Goal: Task Accomplishment & Management: Manage account settings

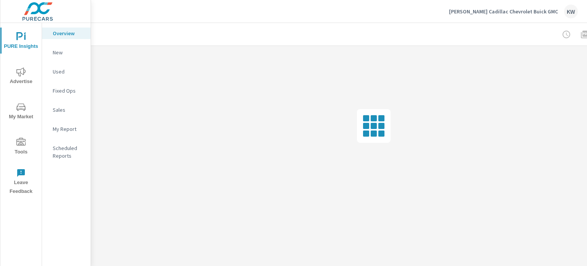
click at [20, 145] on icon "nav menu" at bounding box center [20, 142] width 9 height 9
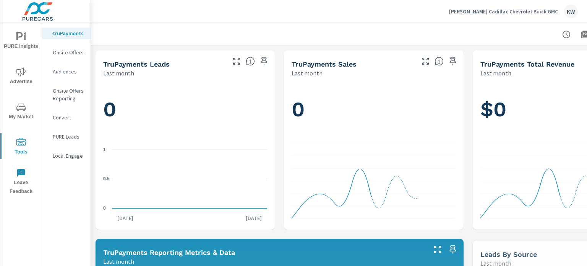
click at [66, 55] on p "Onsite Offers" at bounding box center [69, 53] width 32 height 8
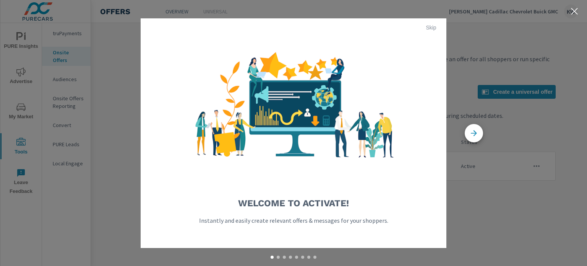
click at [432, 26] on span "Skip" at bounding box center [431, 27] width 18 height 7
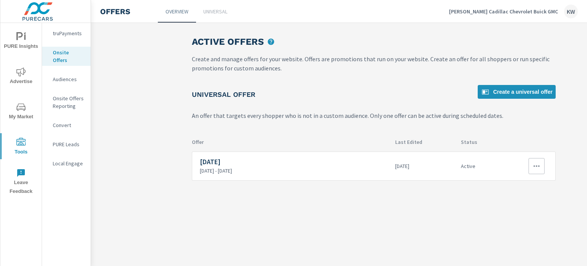
click at [533, 169] on icon "button" at bounding box center [536, 165] width 9 height 9
drag, startPoint x: 521, startPoint y: 187, endPoint x: 534, endPoint y: 180, distance: 14.9
click at [534, 180] on link "Edit" at bounding box center [524, 183] width 42 height 18
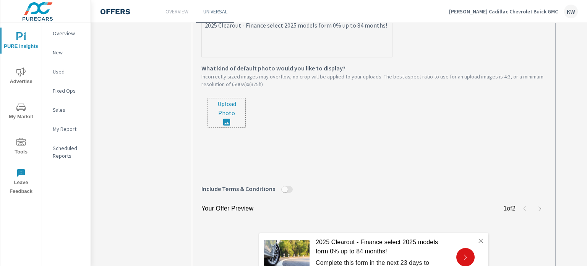
scroll to position [223, 0]
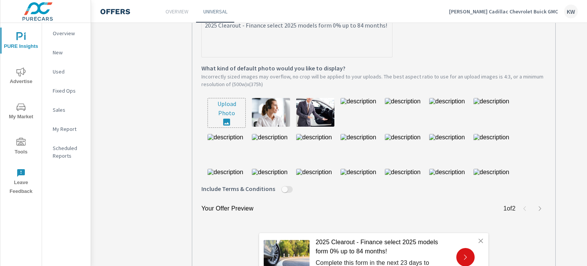
click at [224, 120] on input "file" at bounding box center [226, 112] width 37 height 29
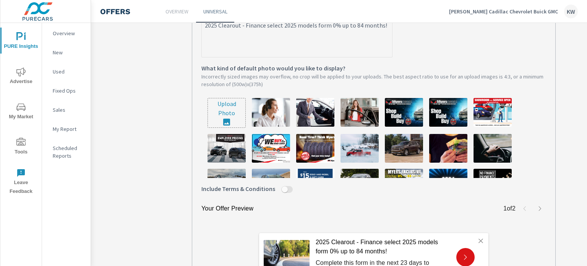
click at [489, 57] on label "2025 Clearout - Finance select 2025 models form 0% up to 84 months! x Describe …" at bounding box center [374, 30] width 345 height 54
click at [392, 57] on textarea "2025 Clearout - Finance select 2025 models form 0% up to 84 months!" at bounding box center [297, 38] width 190 height 38
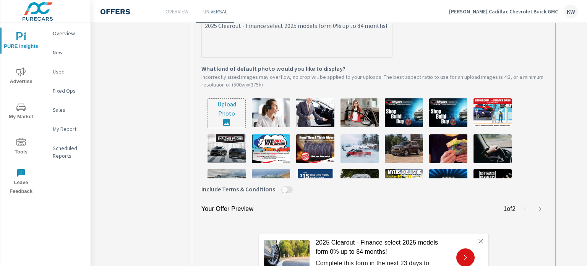
type textarea "x"
click at [233, 113] on input "file" at bounding box center [226, 113] width 37 height 29
type input "C:\fakepath\Cadillac.png"
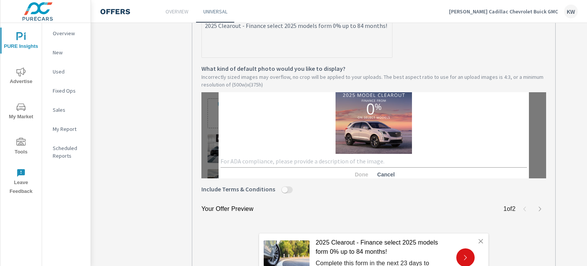
click at [303, 171] on div "Done Cancel" at bounding box center [374, 175] width 307 height 14
click at [302, 165] on textarea at bounding box center [374, 161] width 307 height 7
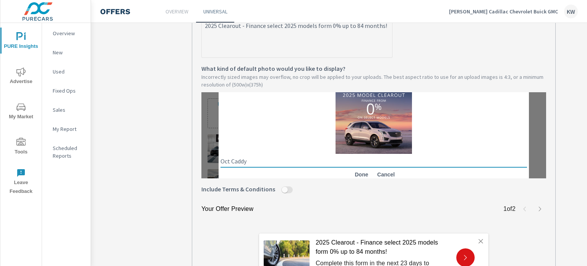
type textarea "Oct Caddy"
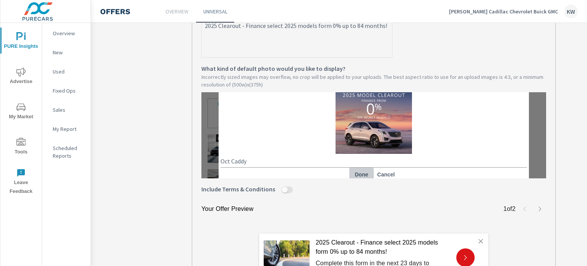
click at [364, 176] on span "Done" at bounding box center [362, 174] width 18 height 7
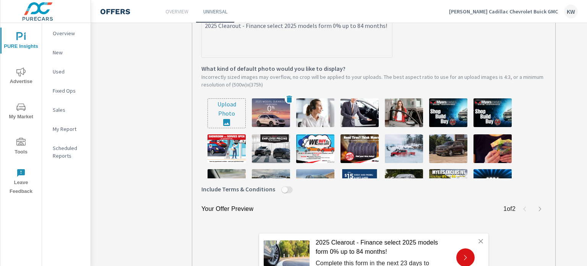
click at [268, 109] on img at bounding box center [271, 112] width 38 height 29
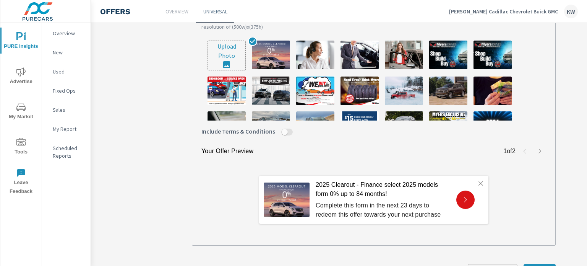
click at [533, 227] on div "2025 Clearout - Finance select 2025 models form 0% up to 84 months! Complete th…" at bounding box center [374, 199] width 345 height 73
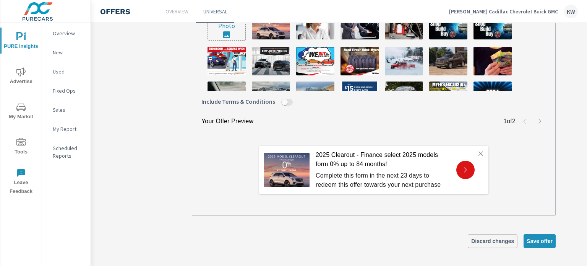
scroll to position [312, 0]
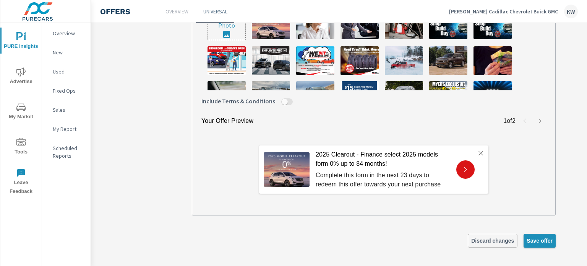
click at [538, 245] on button "Save offer" at bounding box center [540, 241] width 32 height 14
type textarea "x"
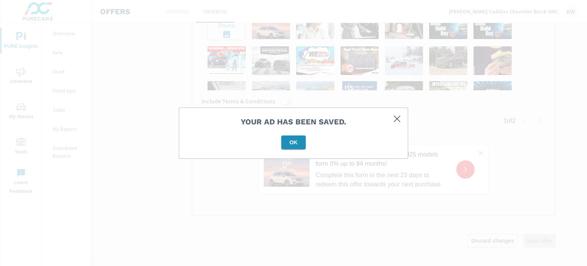
click at [286, 135] on button "OK" at bounding box center [293, 142] width 24 height 14
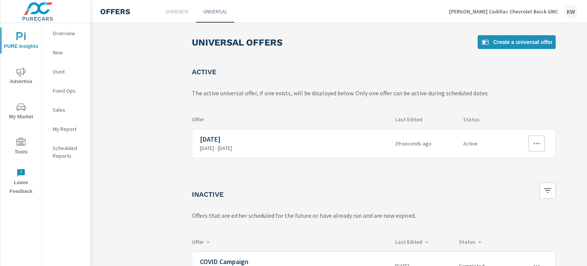
click at [530, 145] on button "button" at bounding box center [537, 143] width 16 height 16
click at [517, 161] on div "Edit" at bounding box center [513, 160] width 11 height 9
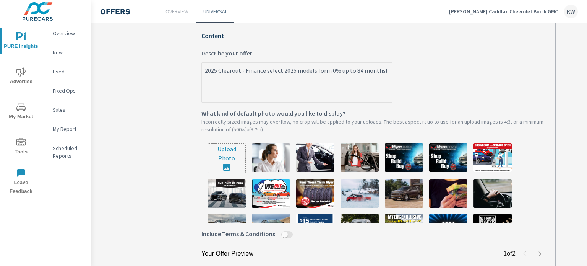
scroll to position [196, 0]
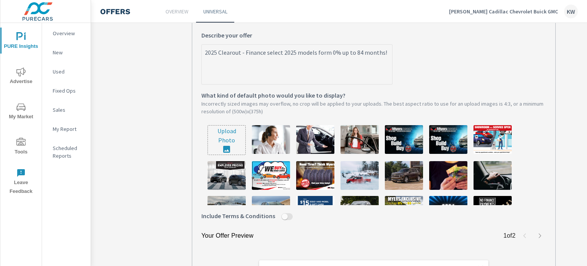
click at [234, 146] on input "file" at bounding box center [226, 139] width 37 height 29
type input "C:\fakepath\GM.png"
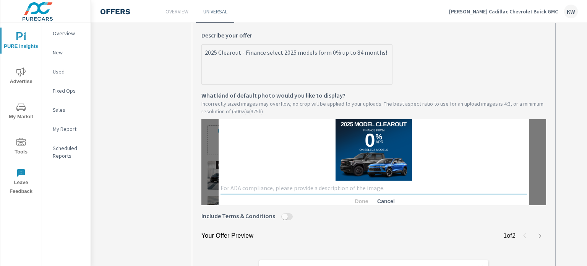
click at [251, 188] on textarea at bounding box center [374, 187] width 307 height 7
type textarea "Oct 25"
click at [362, 198] on span "Done" at bounding box center [362, 201] width 18 height 7
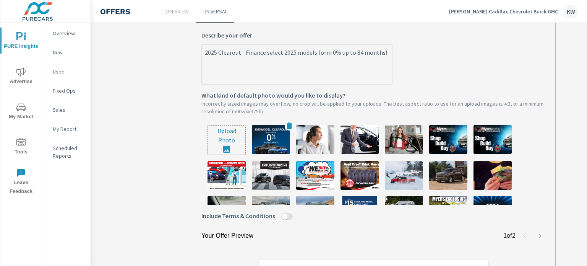
click at [265, 141] on img at bounding box center [271, 139] width 38 height 29
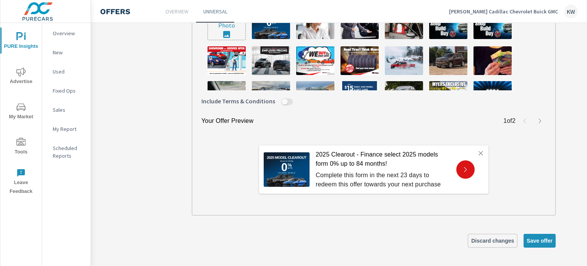
scroll to position [317, 0]
click at [550, 237] on span "Save offer" at bounding box center [540, 240] width 26 height 7
type textarea "x"
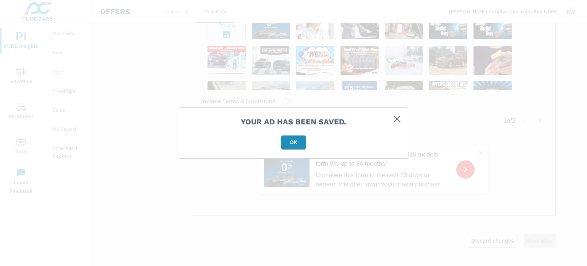
click at [297, 143] on span "OK" at bounding box center [294, 142] width 18 height 7
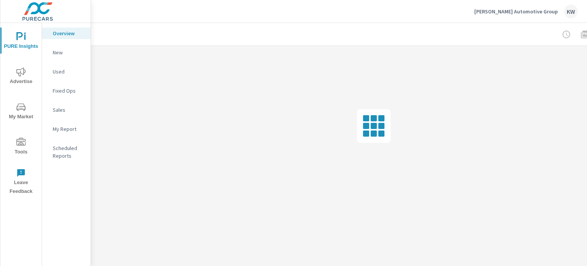
click at [21, 143] on icon "nav menu" at bounding box center [20, 142] width 9 height 8
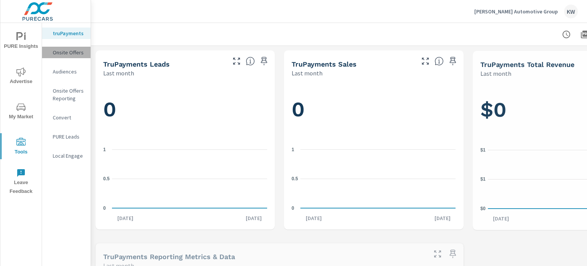
click at [55, 55] on p "Onsite Offers" at bounding box center [69, 53] width 32 height 8
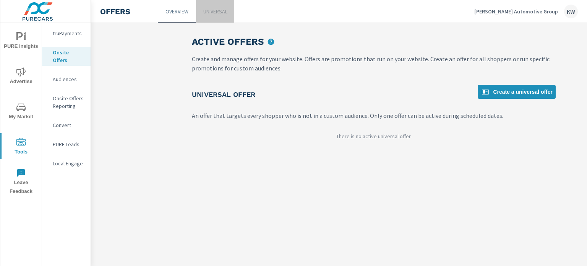
click at [220, 15] on p "Universal" at bounding box center [215, 12] width 24 height 8
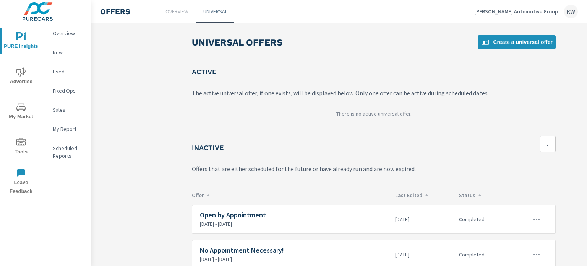
click at [174, 12] on p "Overview" at bounding box center [177, 12] width 23 height 8
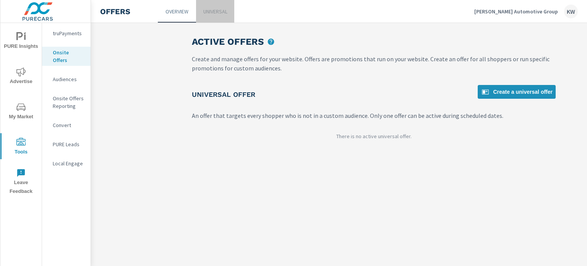
click at [219, 10] on p "Universal" at bounding box center [215, 12] width 24 height 8
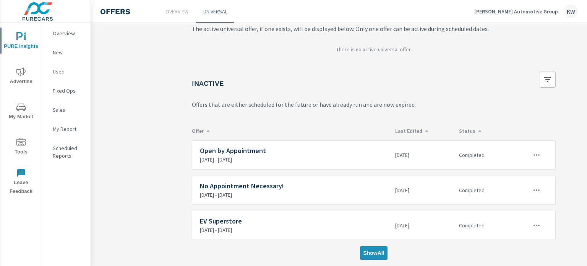
scroll to position [69, 0]
click at [374, 252] on button "Show All" at bounding box center [373, 253] width 27 height 14
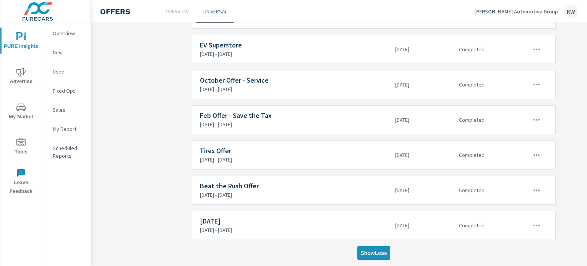
scroll to position [350, 0]
click at [369, 246] on button "Show Less" at bounding box center [374, 253] width 33 height 14
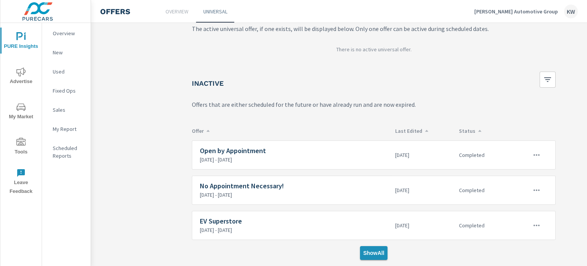
scroll to position [69, 0]
click at [174, 11] on p "Overview" at bounding box center [177, 12] width 23 height 8
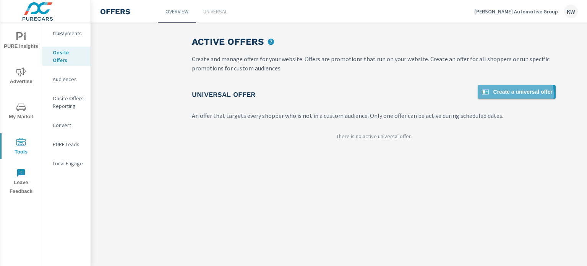
click at [514, 94] on span "Create a universal offer" at bounding box center [517, 91] width 72 height 9
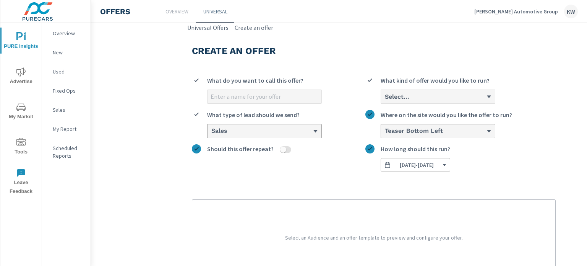
click at [175, 10] on p "Overview" at bounding box center [177, 12] width 23 height 8
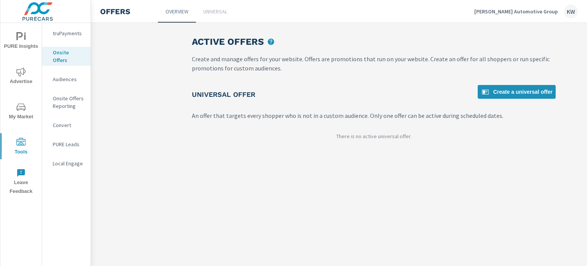
click at [367, 152] on div "Active Offers Create and manage offers for your website. Offers are promotions …" at bounding box center [374, 90] width 382 height 135
click at [217, 13] on p "Universal" at bounding box center [215, 12] width 24 height 8
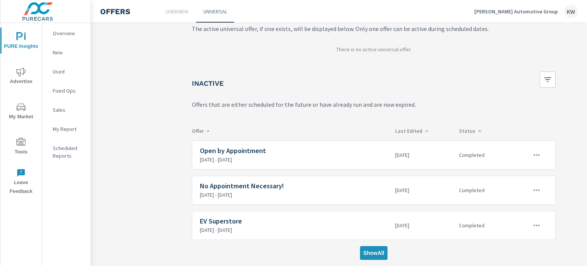
scroll to position [69, 0]
click at [422, 127] on p "Last Edited" at bounding box center [424, 130] width 58 height 7
click at [425, 129] on icon at bounding box center [427, 131] width 4 height 4
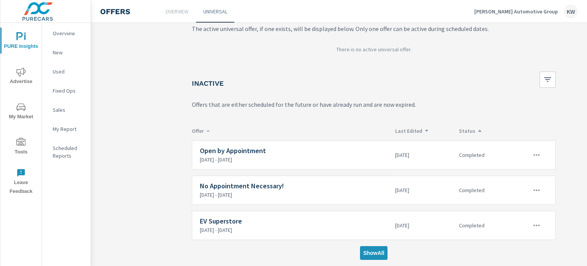
click at [466, 127] on p "Status" at bounding box center [481, 130] width 45 height 7
click at [370, 246] on button "Show All" at bounding box center [373, 253] width 27 height 14
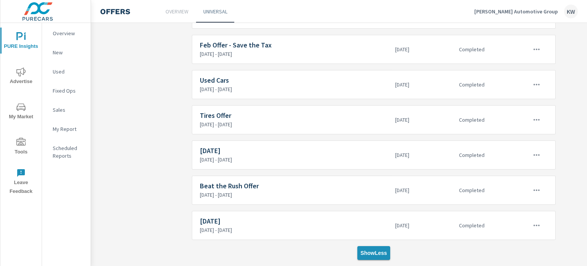
scroll to position [350, 0]
click at [536, 221] on icon "button" at bounding box center [536, 225] width 9 height 9
click at [514, 235] on div "Edit" at bounding box center [513, 231] width 11 height 9
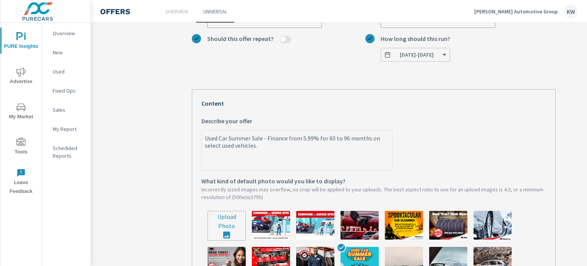
scroll to position [110, 0]
click at [240, 216] on input "file" at bounding box center [226, 225] width 37 height 29
type input "C:\fakepath\Myers.ca.png"
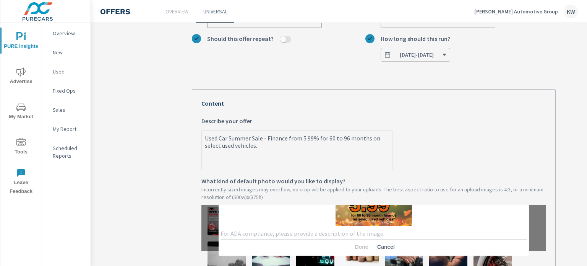
scroll to position [43, 0]
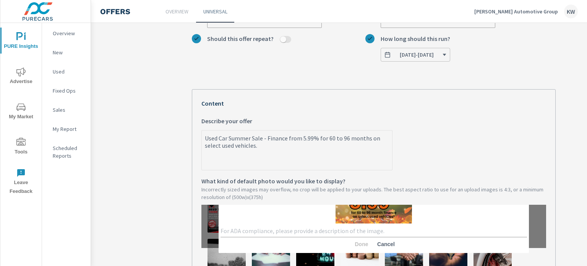
click at [244, 233] on textarea at bounding box center [374, 230] width 307 height 7
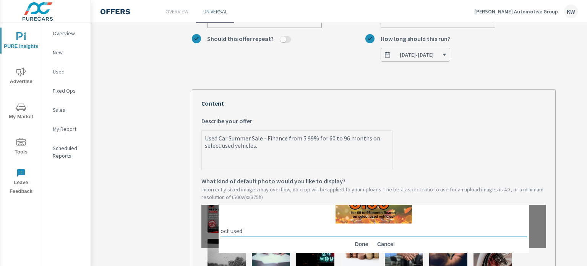
type textarea "oct used"
click at [358, 246] on span "Done" at bounding box center [362, 244] width 18 height 7
type textarea "x"
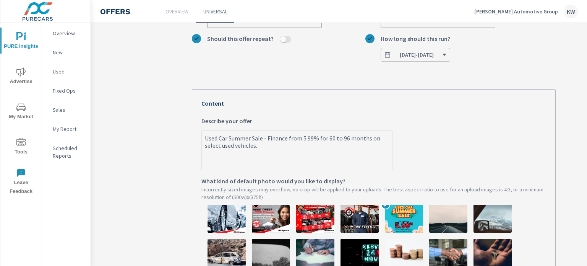
type textarea "x"
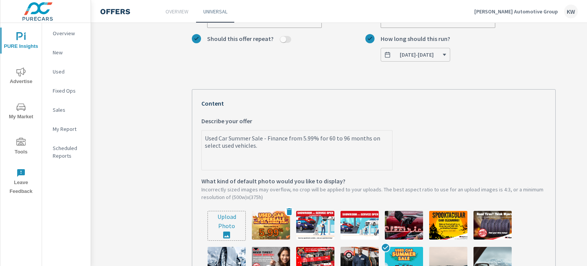
click at [281, 219] on img at bounding box center [271, 225] width 38 height 29
type textarea "x"
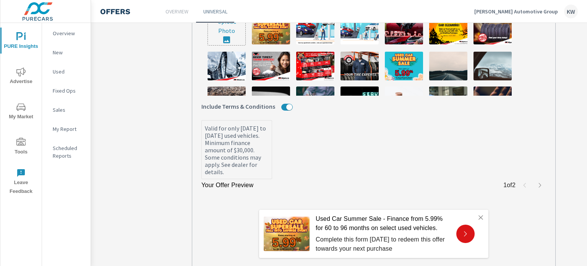
scroll to position [307, 0]
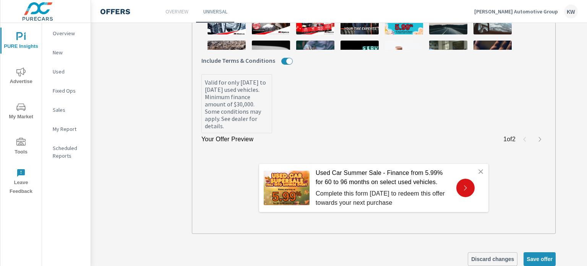
click at [464, 167] on div "Used Car Summer Sale - Finance from 5.99% for 60 to 96 months on select used ve…" at bounding box center [373, 188] width 229 height 48
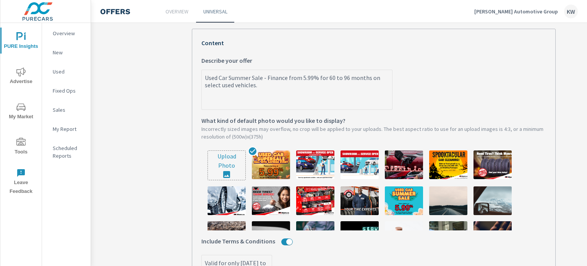
scroll to position [138, 0]
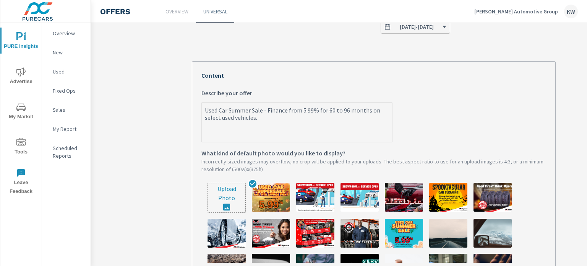
type textarea "x"
drag, startPoint x: 250, startPoint y: 112, endPoint x: 235, endPoint y: 109, distance: 15.2
click at [235, 109] on textarea "Used Car Summer Sale - Finance from 5.99% for 60 to 96 months on select used ve…" at bounding box center [297, 123] width 190 height 38
type textarea "Used Car Sup Sale - Finance from 5.99% for 60 to 96 months on select used vehic…"
type textarea "x"
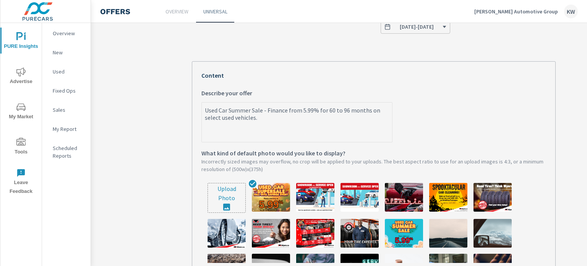
type textarea "x"
type textarea "Used Car Supe Sale - Finance from 5.99% for 60 to 96 months on select used vehi…"
type textarea "x"
type textarea "Used Car Super Sale - Finance from 5.99% for 60 to 96 months on select used veh…"
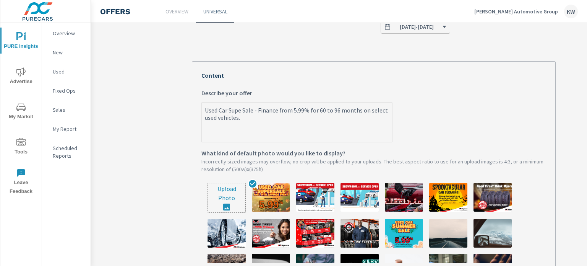
type textarea "x"
type textarea "Used Car Super Sale - Finance from 5.99% for 60 to 96 months on select used veh…"
type textarea "x"
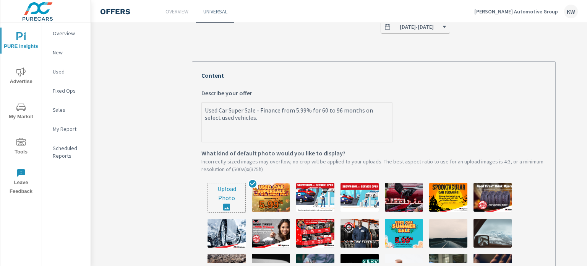
click at [457, 114] on label "Used Car Super Sale - Finance from 5.99% for 60 to 96 months on select used veh…" at bounding box center [374, 115] width 345 height 54
click at [392, 114] on textarea "Used Car Super Sale - Finance from 5.99% for 60 to 96 months on select used veh…" at bounding box center [297, 123] width 190 height 38
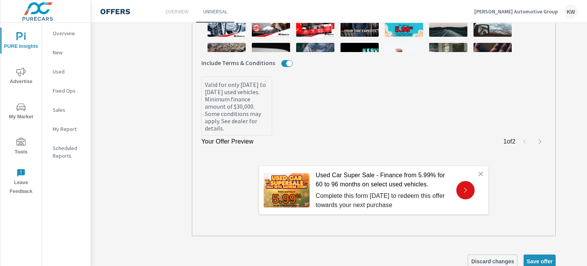
scroll to position [350, 0]
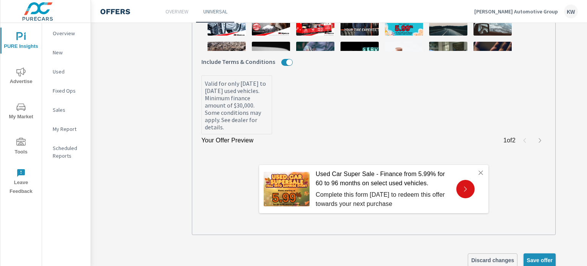
click at [546, 258] on span "Save offer" at bounding box center [540, 260] width 26 height 7
type textarea "x"
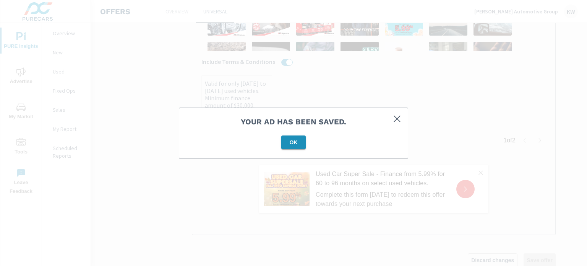
click at [293, 144] on span "OK" at bounding box center [294, 142] width 18 height 7
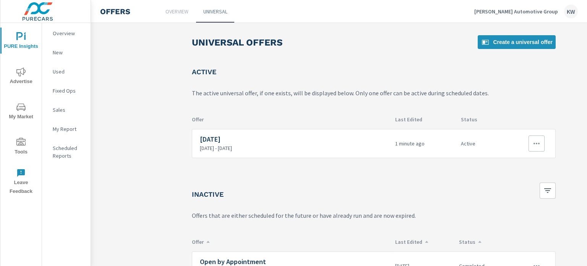
click at [538, 146] on icon "button" at bounding box center [536, 143] width 9 height 9
click at [512, 163] on div "Edit" at bounding box center [513, 160] width 11 height 9
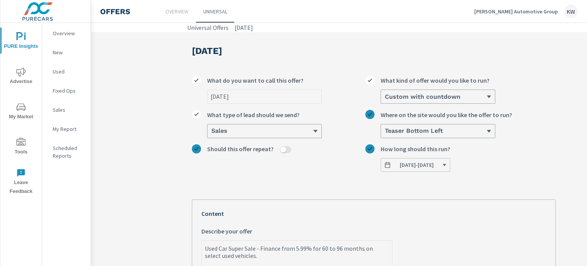
click at [451, 170] on button "07/04/2025 - 08/05/2025" at bounding box center [416, 165] width 70 height 14
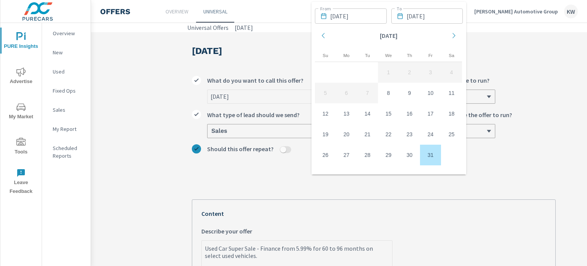
click at [433, 155] on td "31" at bounding box center [430, 155] width 21 height 21
type textarea "x"
type input "[DATE]"
type textarea "x"
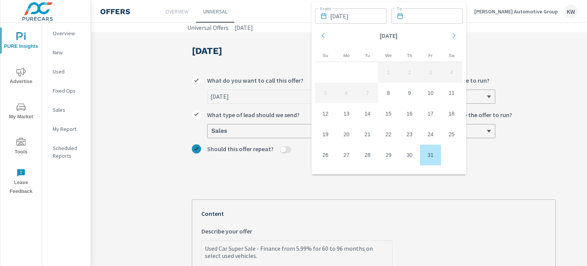
type textarea "x"
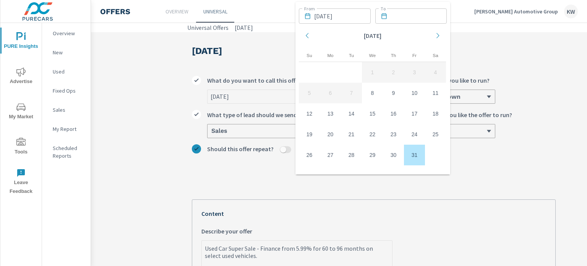
click at [376, 67] on td "1" at bounding box center [372, 72] width 21 height 21
click at [369, 96] on td "8" at bounding box center [372, 93] width 21 height 21
type textarea "x"
type input "[DATE]"
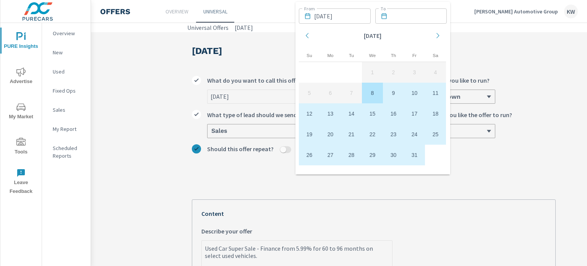
click at [416, 153] on td "31" at bounding box center [414, 155] width 21 height 21
type textarea "x"
type input "[DATE]"
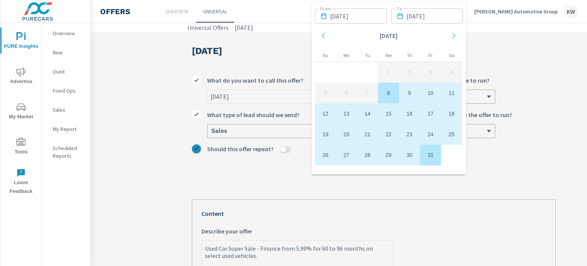
type textarea "x"
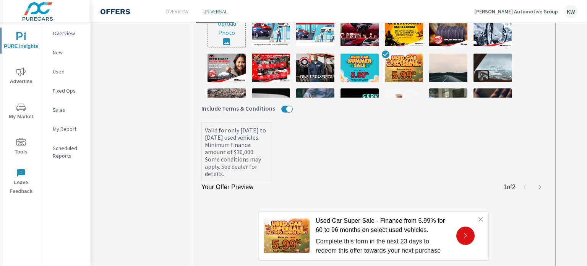
scroll to position [376, 0]
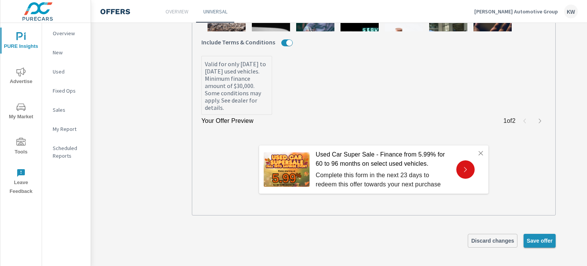
click at [552, 237] on span "Save offer" at bounding box center [540, 240] width 26 height 7
type textarea "x"
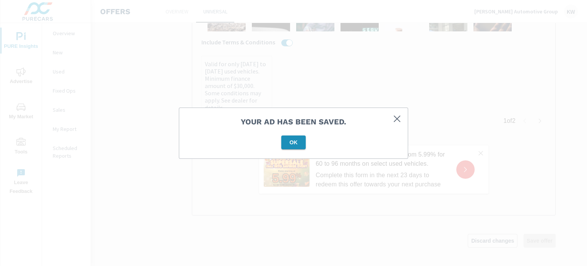
click at [292, 138] on button "OK" at bounding box center [293, 142] width 24 height 14
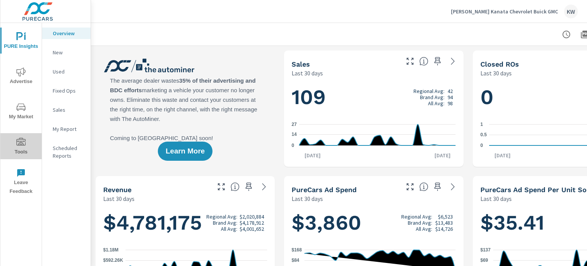
click at [14, 145] on span "Tools" at bounding box center [21, 147] width 37 height 19
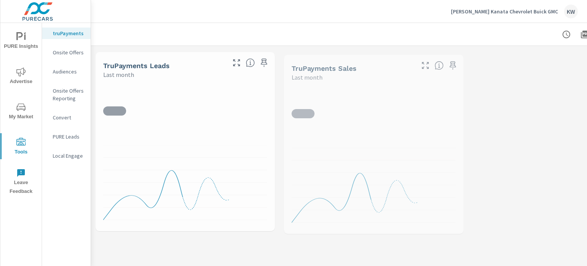
click at [65, 54] on p "Onsite Offers" at bounding box center [69, 53] width 32 height 8
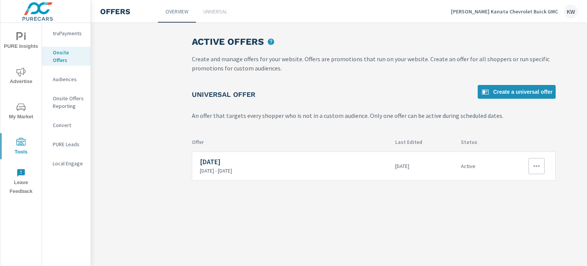
click at [540, 167] on icon "button" at bounding box center [536, 165] width 9 height 9
click at [517, 189] on link "Edit" at bounding box center [524, 183] width 42 height 18
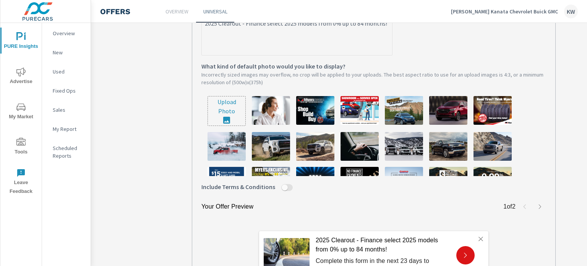
scroll to position [232, 0]
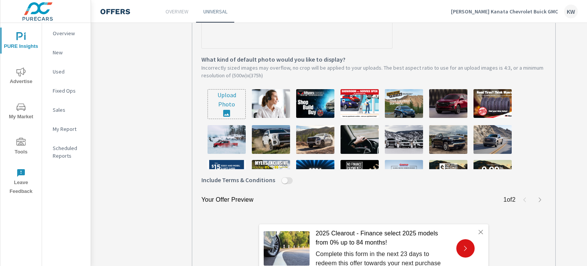
click at [231, 107] on input "file" at bounding box center [226, 103] width 37 height 29
type input "C:\fakepath\GM.png"
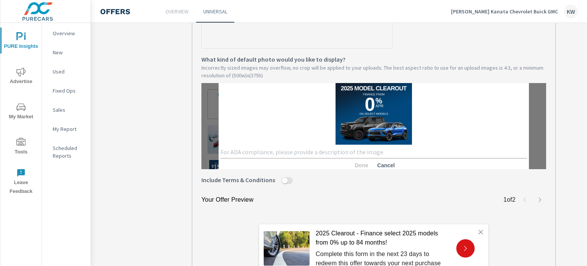
click at [263, 152] on textarea at bounding box center [374, 151] width 307 height 7
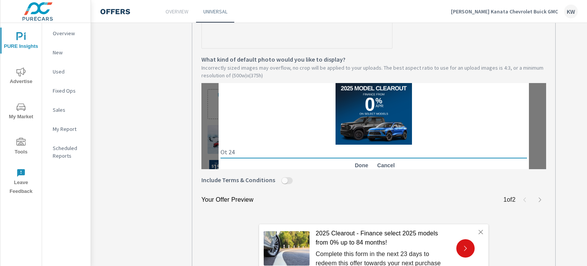
click at [222, 153] on textarea "Ot 24" at bounding box center [374, 151] width 307 height 7
type textarea "Oct 24"
click at [362, 167] on span "Done" at bounding box center [362, 165] width 18 height 7
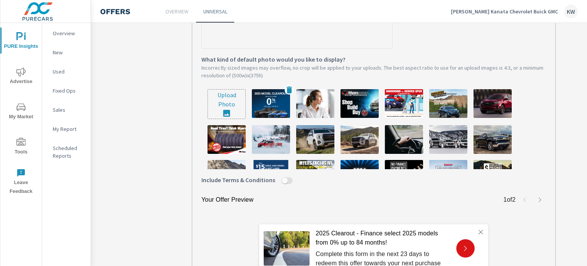
click at [280, 107] on img at bounding box center [271, 103] width 38 height 29
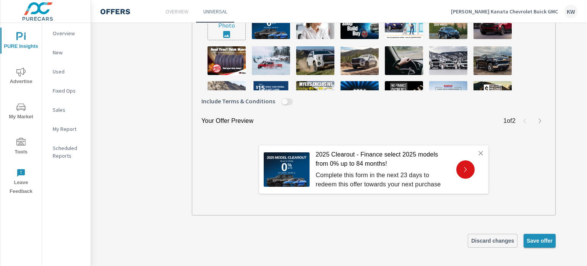
click at [543, 238] on button "Save offer" at bounding box center [540, 241] width 32 height 14
type textarea "x"
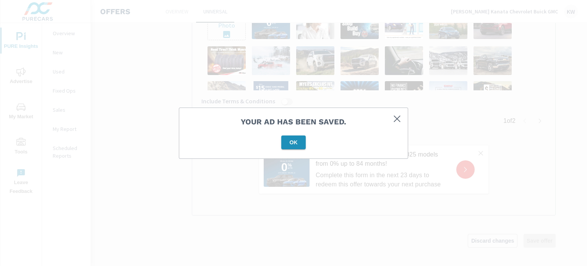
click at [300, 143] on span "OK" at bounding box center [294, 142] width 18 height 7
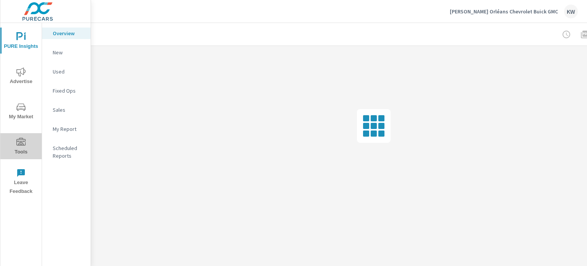
click at [25, 142] on icon "nav menu" at bounding box center [20, 142] width 9 height 8
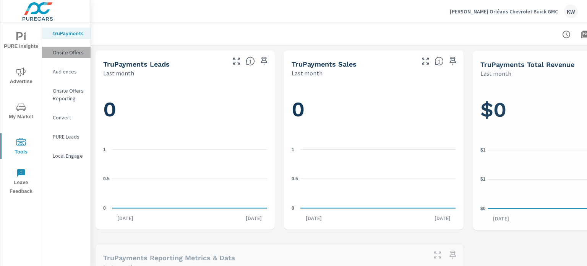
click at [65, 54] on p "Onsite Offers" at bounding box center [69, 53] width 32 height 8
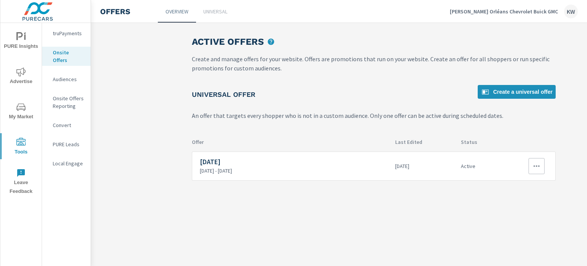
click at [539, 171] on button "button" at bounding box center [537, 166] width 16 height 16
click at [524, 184] on link "Edit" at bounding box center [524, 183] width 42 height 18
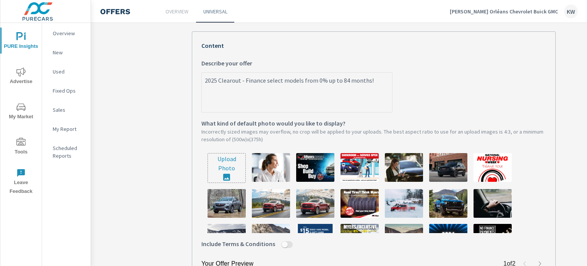
scroll to position [184, 0]
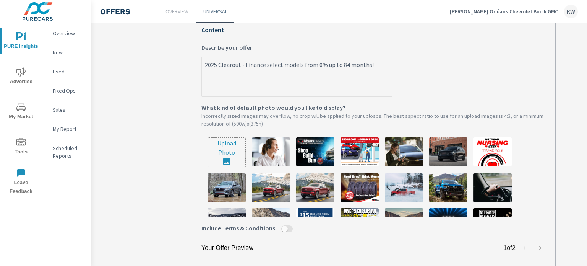
click at [220, 146] on input "file" at bounding box center [226, 152] width 37 height 29
type input "C:\fakepath\GM.png"
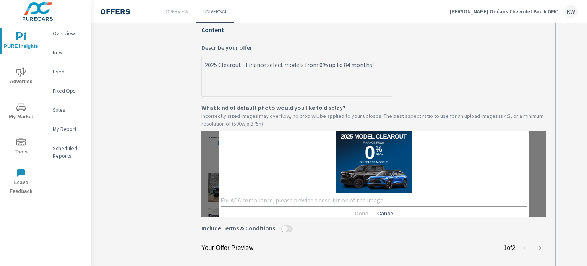
click at [260, 199] on textarea at bounding box center [374, 200] width 307 height 7
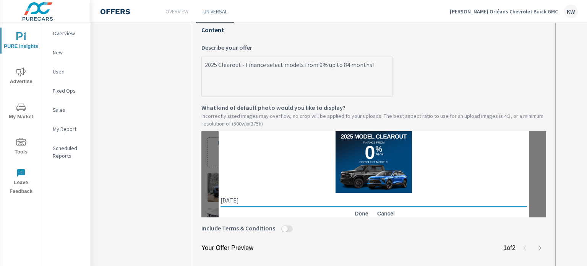
type textarea "[DATE]"
click at [354, 213] on span "Done" at bounding box center [362, 213] width 18 height 7
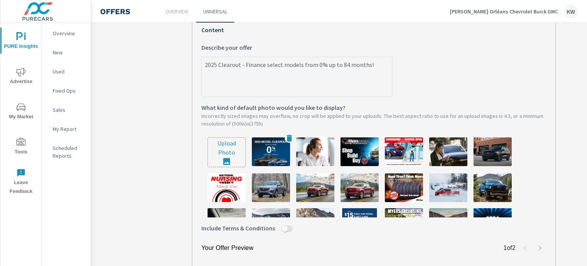
click at [260, 159] on img at bounding box center [271, 151] width 38 height 29
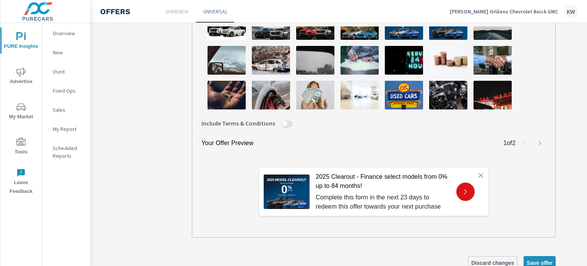
scroll to position [289, 0]
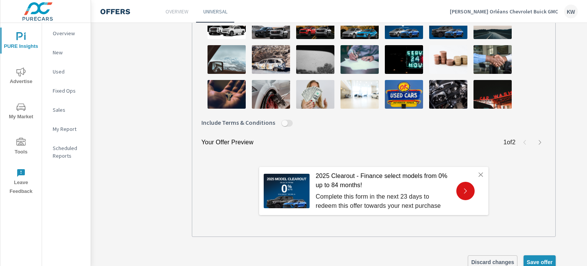
click at [532, 259] on span "Save offer" at bounding box center [540, 262] width 26 height 7
type textarea "x"
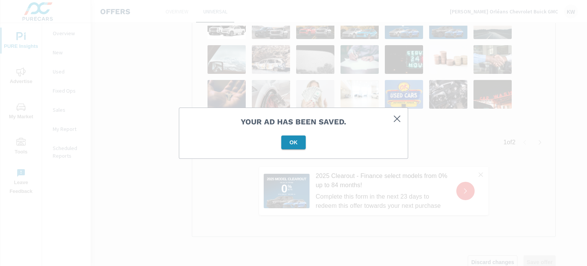
click at [301, 142] on span "OK" at bounding box center [294, 142] width 18 height 7
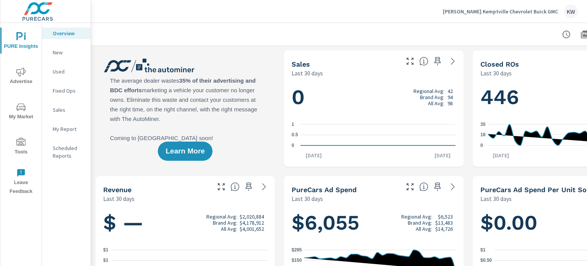
click at [24, 143] on icon "nav menu" at bounding box center [20, 142] width 9 height 9
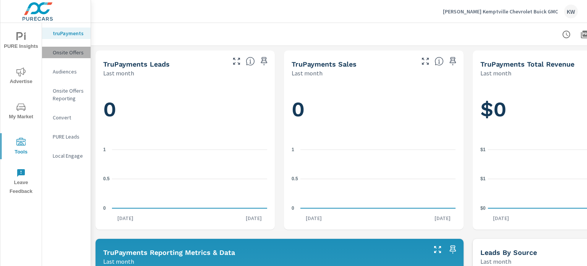
click at [73, 52] on p "Onsite Offers" at bounding box center [69, 53] width 32 height 8
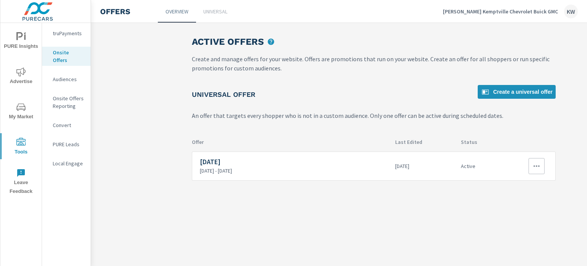
click at [540, 168] on icon "button" at bounding box center [536, 165] width 9 height 9
click at [519, 183] on link "Edit" at bounding box center [524, 183] width 42 height 18
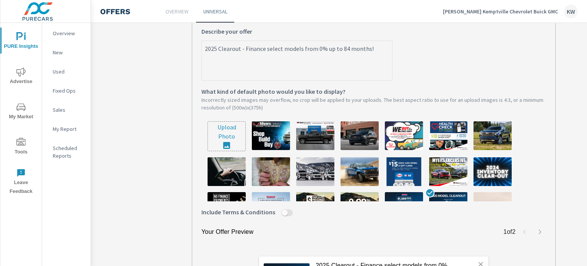
scroll to position [226, 0]
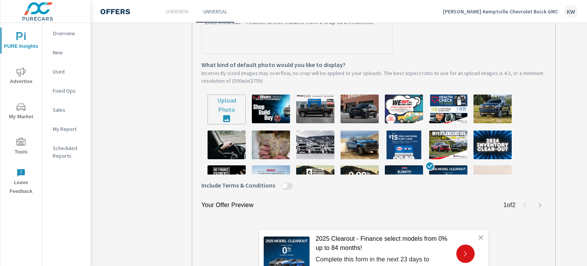
click at [230, 108] on input "file" at bounding box center [226, 109] width 37 height 29
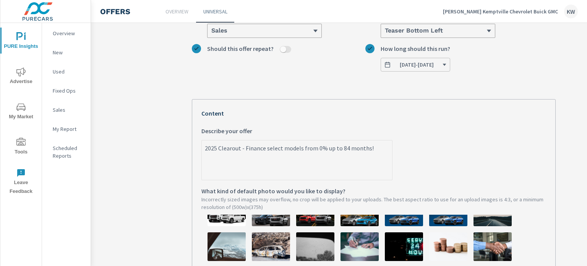
scroll to position [100, 0]
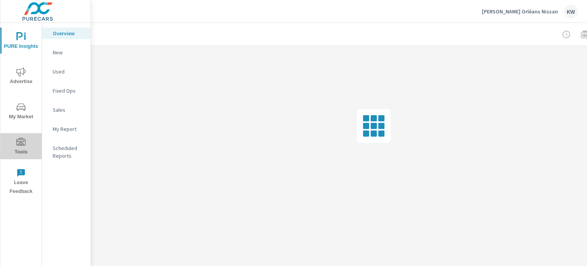
click at [27, 141] on span "Tools" at bounding box center [21, 147] width 37 height 19
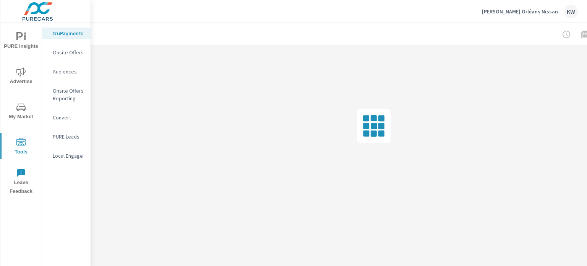
click at [72, 54] on p "Onsite Offers" at bounding box center [69, 53] width 32 height 8
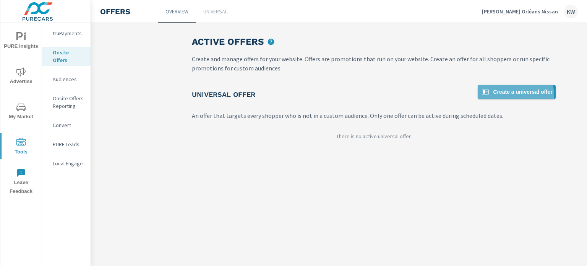
click at [509, 96] on span "Create a universal offer" at bounding box center [517, 91] width 72 height 9
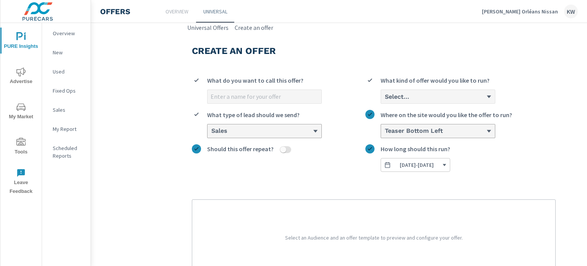
click at [306, 95] on input "What do you want to call this offer?" at bounding box center [265, 96] width 114 height 13
type input "[DATE]"
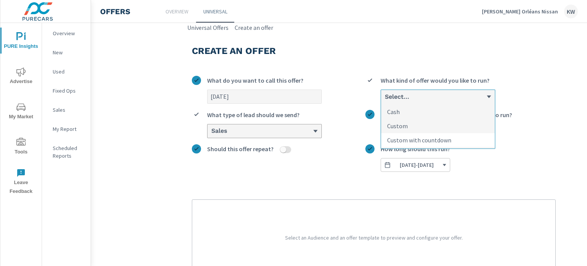
click at [406, 144] on p "Custom with countdown" at bounding box center [419, 139] width 64 height 9
click at [385, 100] on input "option Custom with countdown focused, 3 of 3. 3 results available. Use Up and D…" at bounding box center [384, 96] width 1 height 7
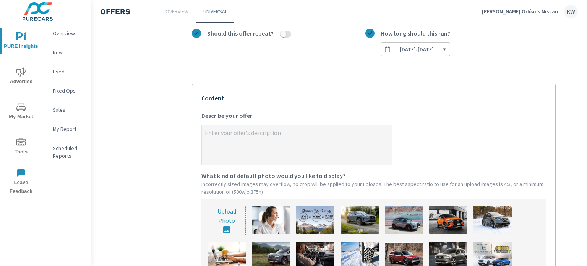
scroll to position [128, 0]
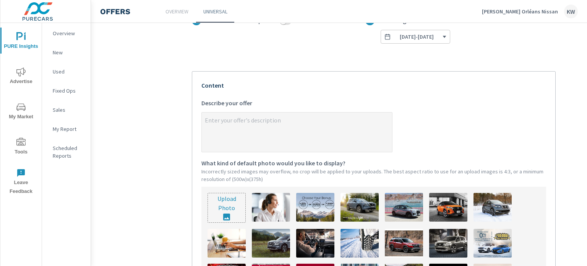
click at [215, 215] on input "file" at bounding box center [226, 207] width 37 height 29
type input "C:\fakepath\Nissan.png"
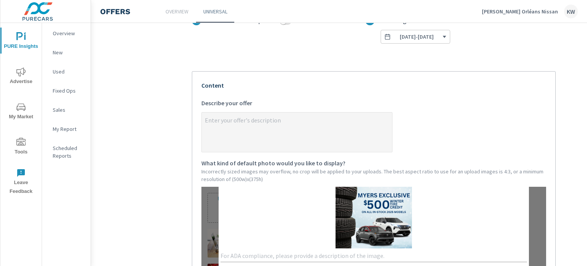
click at [234, 258] on textarea at bounding box center [374, 255] width 307 height 7
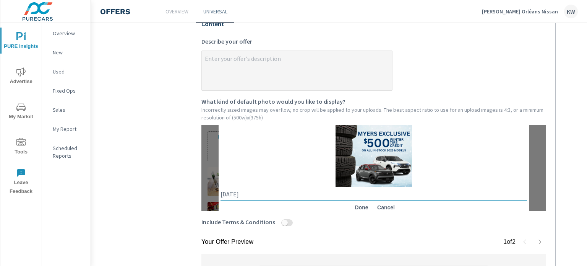
scroll to position [203, 0]
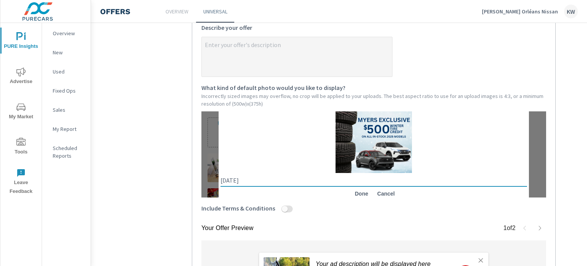
type textarea "[DATE]"
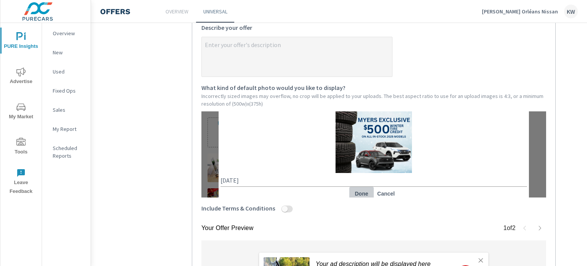
click at [362, 197] on span "Done" at bounding box center [362, 193] width 18 height 7
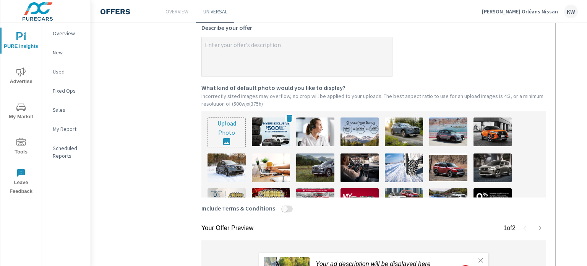
click at [265, 120] on img at bounding box center [271, 131] width 38 height 29
type textarea "x"
click at [249, 66] on textarea "x Describe your offer" at bounding box center [297, 57] width 190 height 38
type textarea "M"
type textarea "x"
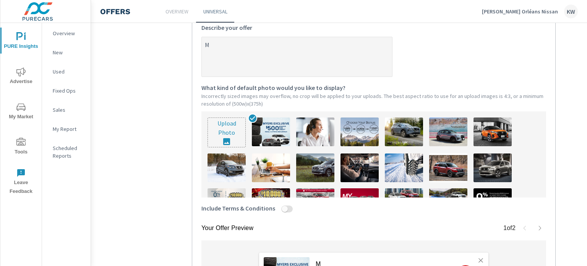
type textarea "My"
type textarea "x"
type textarea "Mye"
type textarea "x"
type textarea "Myer"
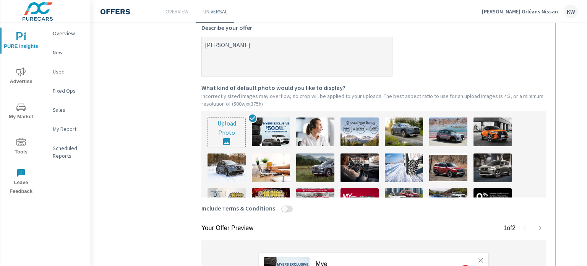
type textarea "x"
type textarea "Myers"
type textarea "x"
type textarea "Myers"
type textarea "x"
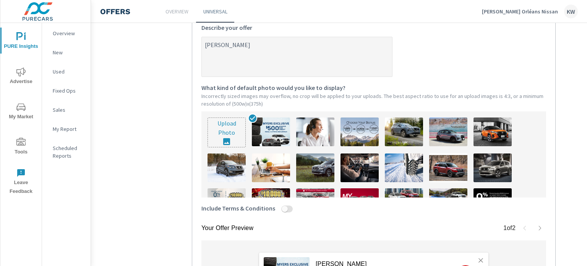
type textarea "Myers E"
type textarea "x"
type textarea "Myers Ex"
type textarea "x"
type textarea "Myers Exc"
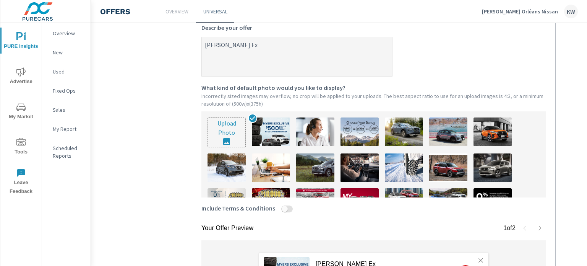
type textarea "x"
type textarea "Myers Excl"
type textarea "x"
type textarea "Myers Exclu"
type textarea "x"
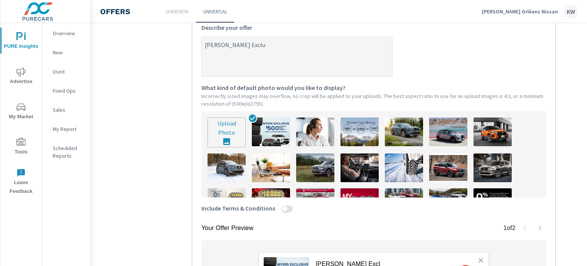
type textarea "Myers Exclus"
type textarea "x"
type textarea "Myers Exclusi"
type textarea "x"
type textarea "Myers Exclusiv"
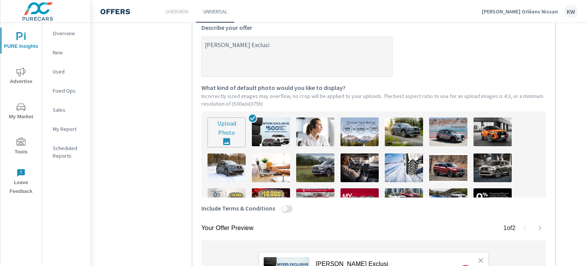
type textarea "x"
type textarea "Myers Exclusive"
type textarea "x"
type textarea "Myers Exclusive"
type textarea "x"
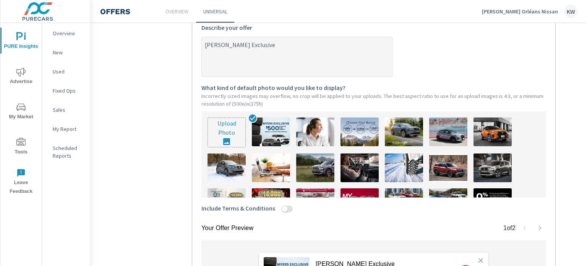
type textarea "Myers Exclusive -"
type textarea "x"
type textarea "Myers Exclusive -"
type textarea "x"
type textarea "Myers Exclusive - $"
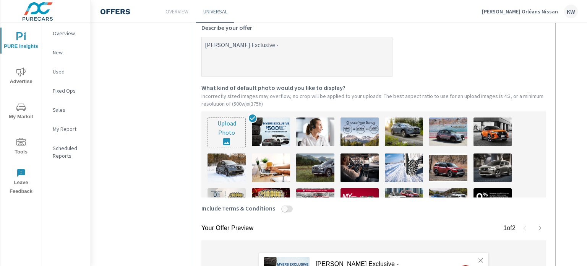
type textarea "x"
type textarea "Myers Exclusive - $5"
type textarea "x"
type textarea "Myers Exclusive - $50"
type textarea "x"
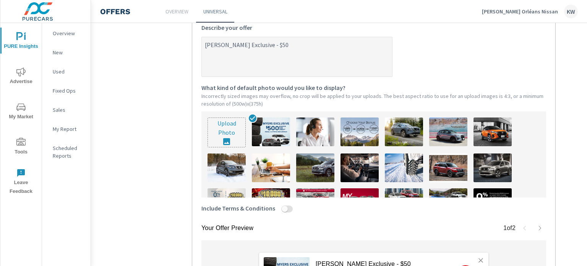
type textarea "Myers Exclusive - $500"
type textarea "x"
type textarea "Myers Exclusive - $500"
type textarea "x"
type textarea "Myers Exclusive - $500 i"
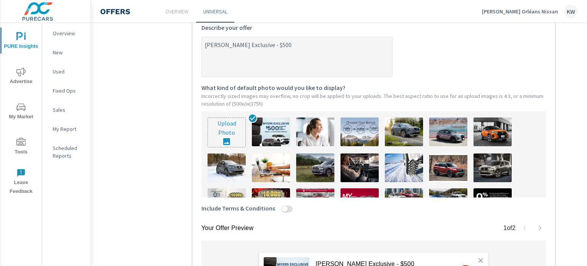
type textarea "x"
type textarea "Myers Exclusive - $500 iw"
type textarea "x"
type textarea "Myers Exclusive - $500 iwi"
type textarea "x"
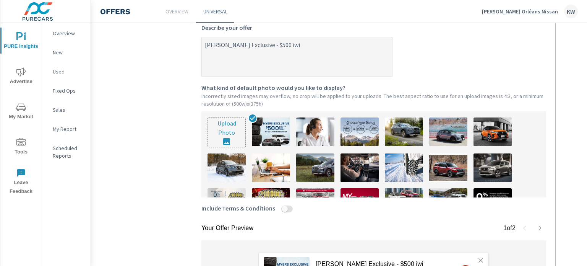
type textarea "Myers Exclusive - $500 iwin"
type textarea "x"
type textarea "Myers Exclusive - $500 iwint"
type textarea "x"
type textarea "Myers Exclusive - $500 iwin"
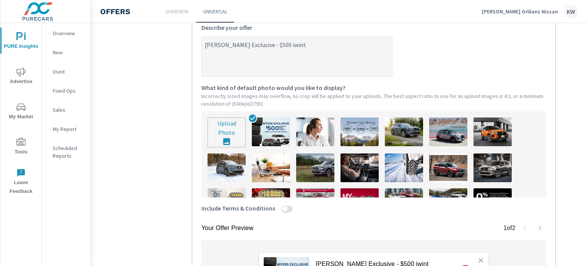
type textarea "x"
type textarea "Myers Exclusive - $500 iwi"
type textarea "x"
type textarea "Myers Exclusive - $500 iw"
type textarea "x"
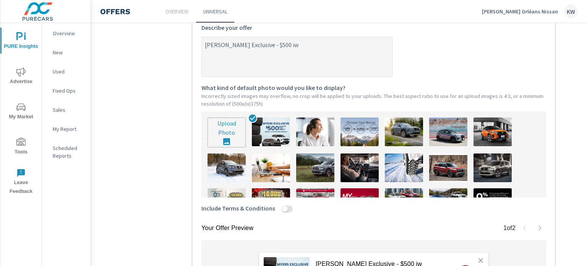
type textarea "Myers Exclusive - $500 i"
type textarea "x"
type textarea "Myers Exclusive - $500"
type textarea "x"
type textarea "Myers Exclusive - $500 w"
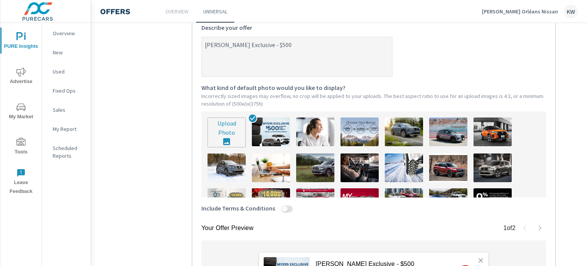
type textarea "x"
type textarea "Myers Exclusive - $500 wi"
type textarea "x"
type textarea "Myers Exclusive - $500 win"
type textarea "x"
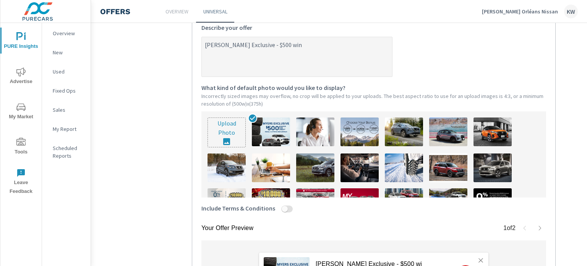
type textarea "Myers Exclusive - $500 wint"
type textarea "x"
type textarea "Myers Exclusive - $500 winte"
type textarea "x"
type textarea "Myers Exclusive - $500 winter"
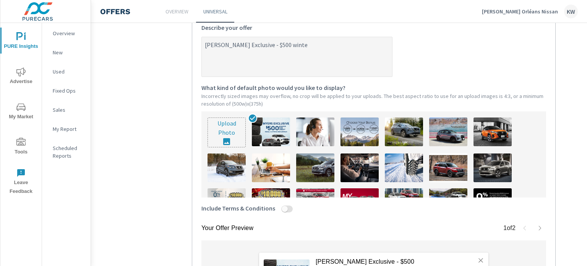
type textarea "x"
type textarea "Myers Exclusive - $500 winter"
type textarea "x"
type textarea "Myers Exclusive - $500 winter i"
type textarea "x"
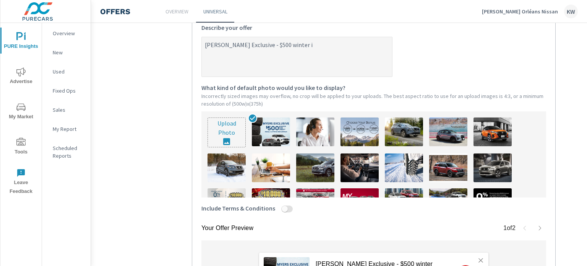
type textarea "Myers Exclusive - $500 winter ir"
type textarea "x"
type textarea "Myers Exclusive - $500 winter ire"
type textarea "x"
type textarea "Myers Exclusive - $500 winter ire"
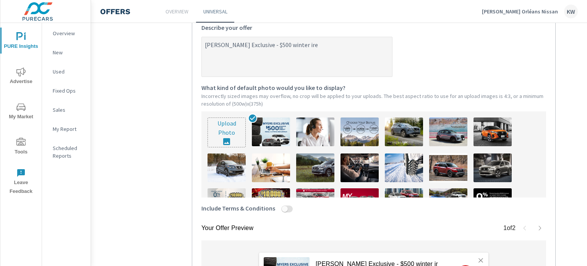
type textarea "x"
type textarea "Myers Exclusive - $500 winter ire c"
type textarea "x"
type textarea "Myers Exclusive - $500 winter ire cr"
type textarea "x"
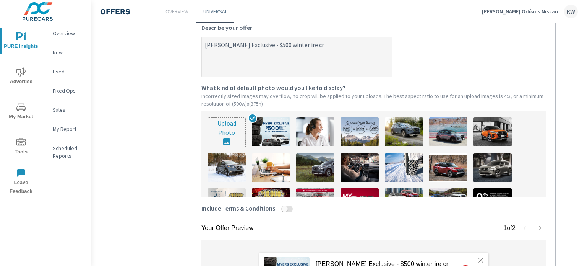
type textarea "Myers Exclusive - $500 winter ire cre"
type textarea "x"
type textarea "Myers Exclusive - $500 winter ire cred"
type textarea "x"
type textarea "Myers Exclusive - $500 winter ire credi"
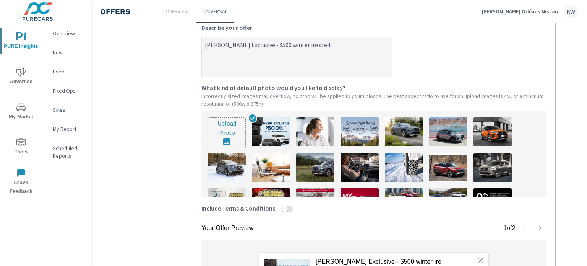
type textarea "x"
type textarea "Myers Exclusive - $500 winter ire credit"
type textarea "x"
type textarea "Myers Exclusive - $500 winter ire credi"
type textarea "x"
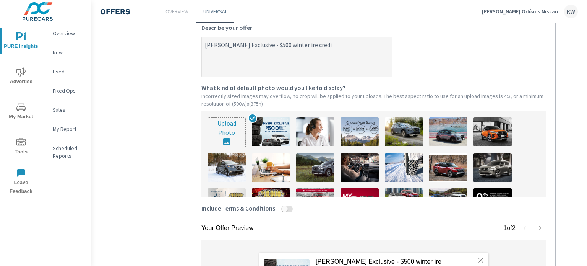
type textarea "Myers Exclusive - $500 winter ire cred"
type textarea "x"
type textarea "Myers Exclusive - $500 winter ire cre"
type textarea "x"
type textarea "Myers Exclusive - $500 winter ire cr"
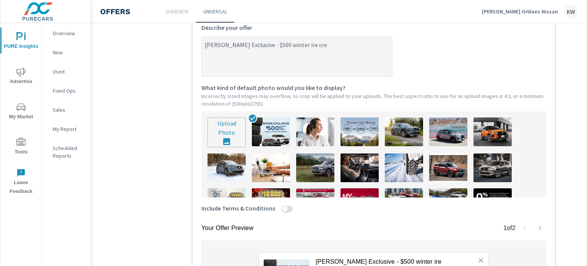
type textarea "x"
type textarea "Myers Exclusive - $500 winter ire c"
type textarea "x"
type textarea "Myers Exclusive - $500 winter ire"
type textarea "x"
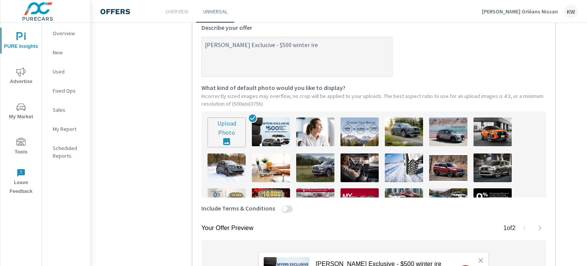
type textarea "Myers Exclusive - $500 winter ire"
type textarea "x"
type textarea "Myers Exclusive - $500 winter ir"
type textarea "x"
type textarea "Myers Exclusive - $500 winter i"
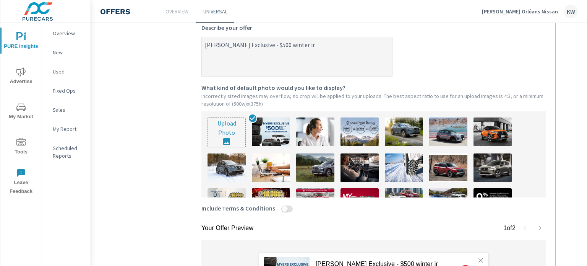
type textarea "x"
type textarea "Myers Exclusive - $500 winter"
type textarea "x"
type textarea "Myers Exclusive - $500 winter t"
type textarea "x"
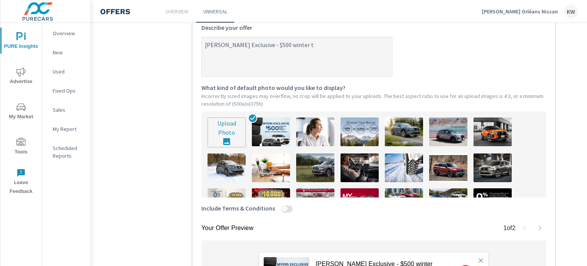
type textarea "Myers Exclusive - $500 winter ti"
type textarea "x"
type textarea "Myers Exclusive - $500 winter tir"
type textarea "x"
type textarea "Myers Exclusive - $500 winter tire"
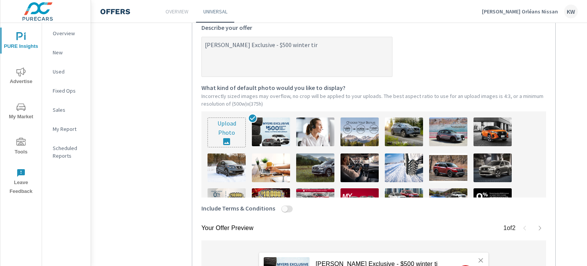
type textarea "x"
type textarea "Myers Exclusive - $500 winter tire"
type textarea "x"
type textarea "Myers Exclusive - $500 winter tire c"
type textarea "x"
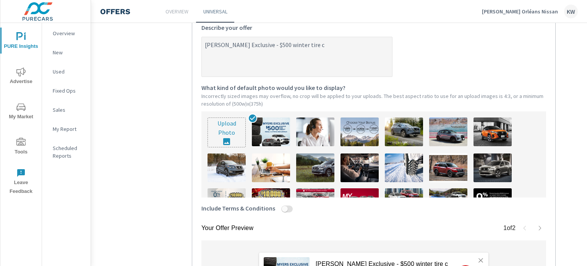
type textarea "Myers Exclusive - $500 winter tire cr"
type textarea "x"
type textarea "Myers Exclusive - $500 winter tire cre"
type textarea "x"
type textarea "Myers Exclusive - $500 winter tire cred"
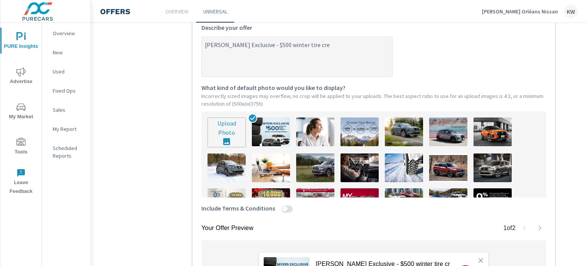
type textarea "x"
type textarea "Myers Exclusive - $500 winter tire credi"
type textarea "x"
type textarea "Myers Exclusive - $500 winter tire credit"
type textarea "x"
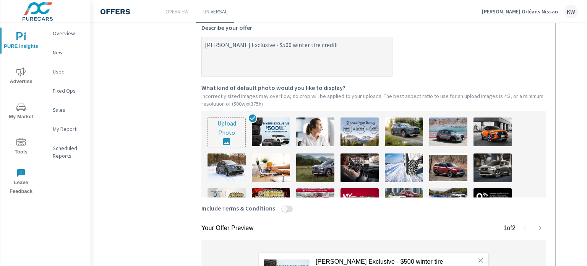
type textarea "Myers Exclusive - $500 winter tire credit"
type textarea "x"
type textarea "Myers Exclusive - $500 winter tire credit o"
type textarea "x"
type textarea "Myers Exclusive - $500 winter tire credit on"
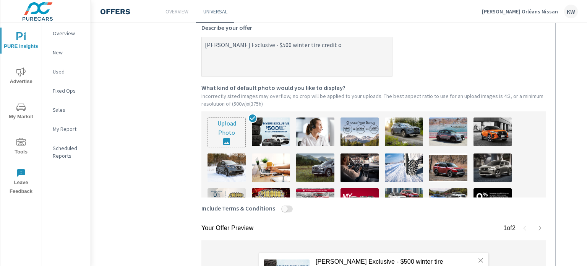
type textarea "x"
type textarea "Myers Exclusive - $500 winter tire credit on"
type textarea "x"
type textarea "Myers Exclusive - $500 winter tire credit on a"
type textarea "x"
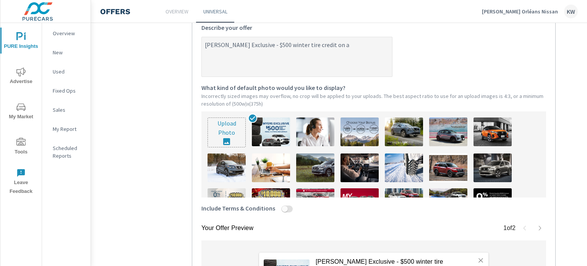
type textarea "Myers Exclusive - $500 winter tire credit on al"
type textarea "x"
type textarea "Myers Exclusive - $500 winter tire credit on all"
type textarea "x"
type textarea "Myers Exclusive - $500 winter tire credit on all"
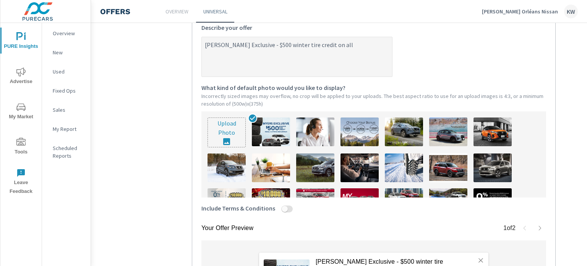
type textarea "x"
type textarea "Myers Exclusive - $500 winter tire credit on all n"
type textarea "x"
type textarea "Myers Exclusive - $500 winter tire credit on all ne"
type textarea "x"
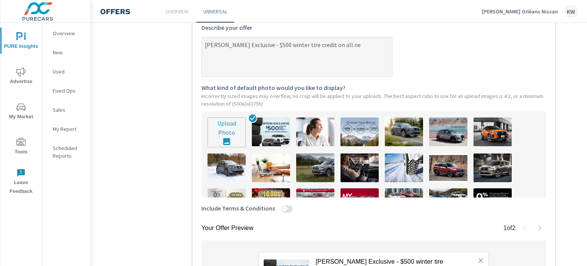
type textarea "Myers Exclusive - $500 winter tire credit on all new"
type textarea "x"
type textarea "Myers Exclusive - $500 winter tire credit on all new"
type textarea "x"
type textarea "Myers Exclusive - $500 winter tire credit on all new v"
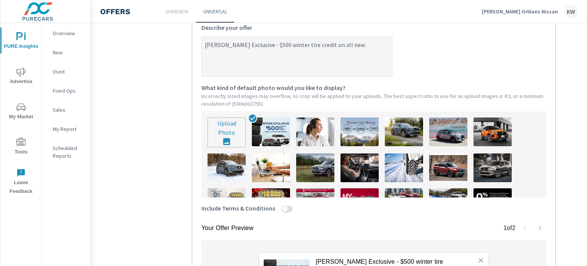
type textarea "x"
type textarea "Myers Exclusive - $500 winter tire credit on all new ve"
type textarea "x"
type textarea "Myers Exclusive - $500 winter tire credit on all new veh"
type textarea "x"
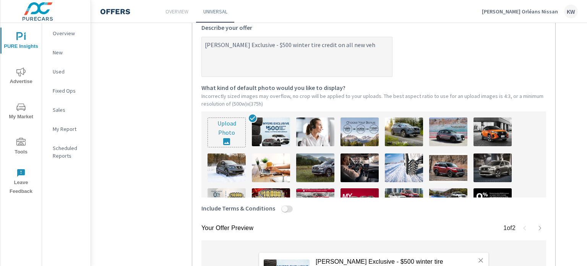
type textarea "Myers Exclusive - $500 winter tire credit on all new vehi"
type textarea "x"
type textarea "Myers Exclusive - $500 winter tire credit on all new vehic"
type textarea "x"
type textarea "Myers Exclusive - $500 winter tire credit on all new vehicl"
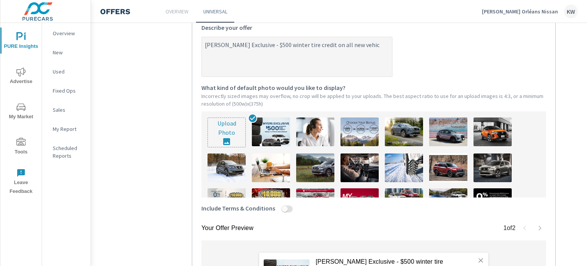
type textarea "x"
type textarea "Myers Exclusive - $500 winter tire credit on all new vehicle"
type textarea "x"
type textarea "Myers Exclusive - $500 winter tire credit on all new vehicles"
type textarea "x"
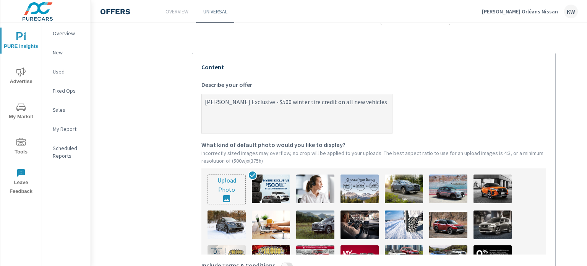
scroll to position [138, 0]
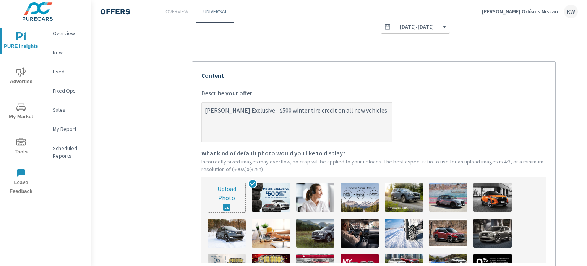
type textarea "Myers Exclusive - $500 winter tire credit on all new vehicle"
type textarea "x"
type textarea "Myers Exclusive - $500 winter tire credit on all new vehicl"
type textarea "x"
type textarea "Myers Exclusive - $500 winter tire credit on all new vehic"
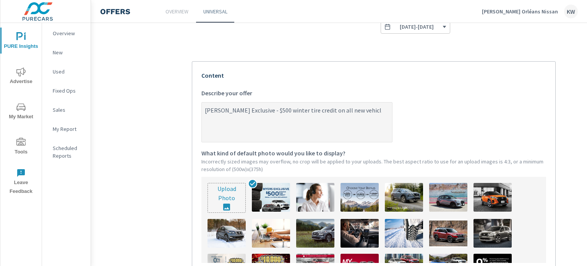
type textarea "x"
type textarea "Myers Exclusive - $500 winter tire credit on all new vehi"
type textarea "x"
type textarea "Myers Exclusive - $500 winter tire credit on all new veh"
type textarea "x"
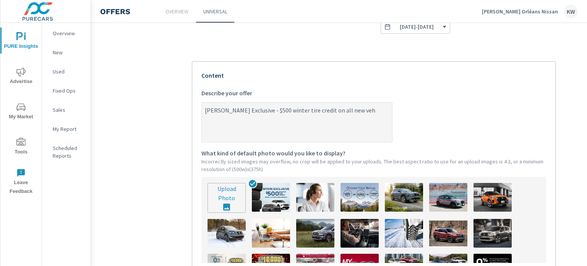
type textarea "Myers Exclusive - $500 winter tire credit on all new ve"
type textarea "x"
type textarea "Myers Exclusive - $500 winter tire credit on all new v"
click at [455, 81] on div "Content Myers Exclusive - $500 winter tire credit on in-stock 2025 models x Des…" at bounding box center [374, 179] width 345 height 216
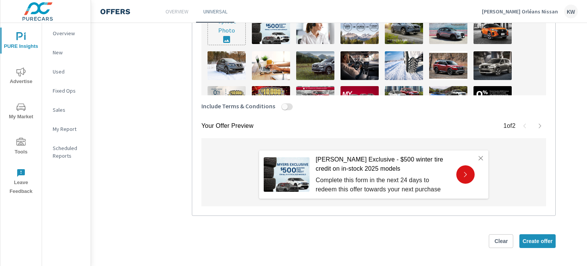
scroll to position [307, 0]
click at [534, 238] on span "Create offer" at bounding box center [538, 240] width 30 height 7
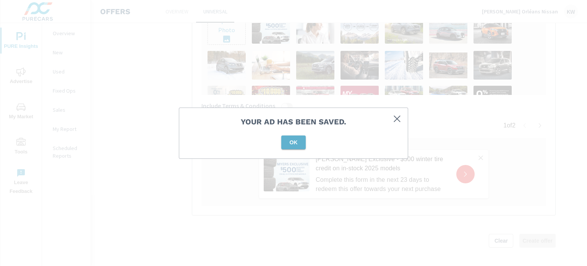
click at [301, 140] on span "OK" at bounding box center [294, 142] width 18 height 7
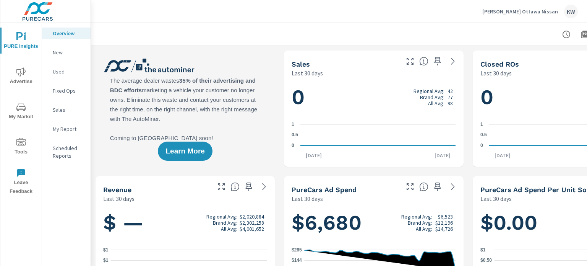
click at [24, 147] on span "Tools" at bounding box center [21, 147] width 37 height 19
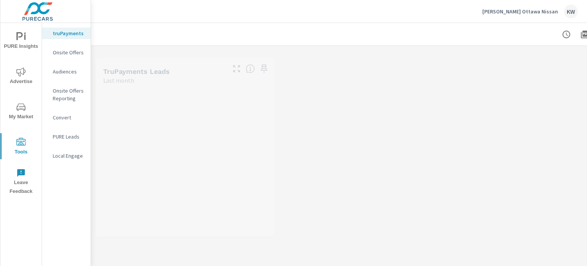
click at [67, 48] on div "Onsite Offers" at bounding box center [66, 52] width 49 height 11
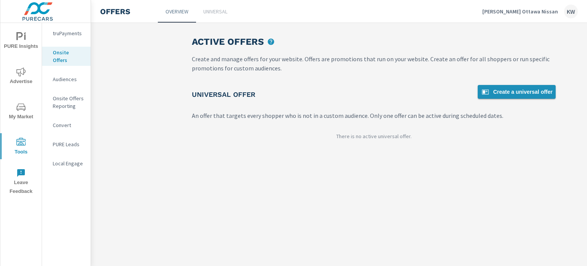
click at [505, 97] on link "Create a universal offer" at bounding box center [517, 92] width 78 height 14
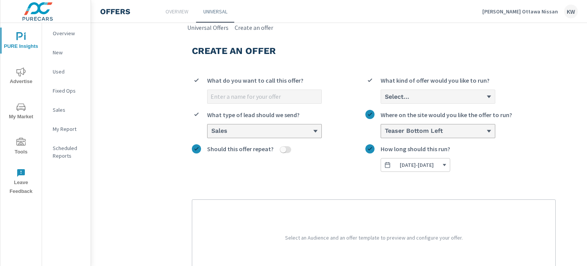
click at [311, 90] on input "What do you want to call this offer?" at bounding box center [265, 96] width 114 height 13
type input "[DATE]"
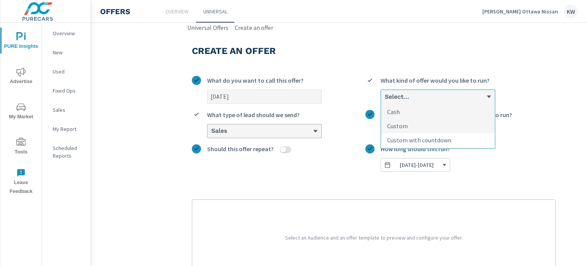
click at [403, 142] on p "Custom with countdown" at bounding box center [419, 139] width 64 height 9
click at [385, 100] on input "option Custom with countdown focused, 3 of 3. 3 results available. Use Up and D…" at bounding box center [384, 96] width 1 height 7
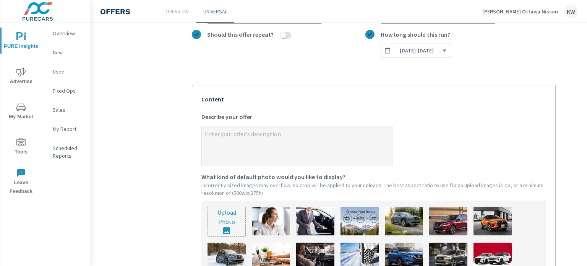
scroll to position [127, 0]
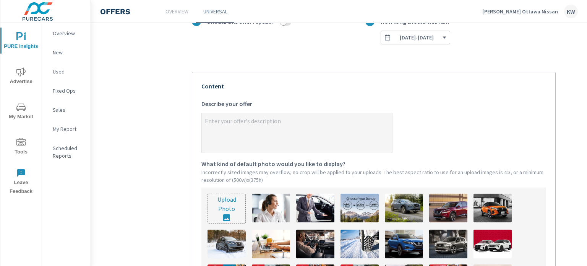
type textarea "x"
click at [321, 142] on textarea "x Describe your offer" at bounding box center [297, 133] width 190 height 38
type textarea "M"
type textarea "x"
type textarea "My"
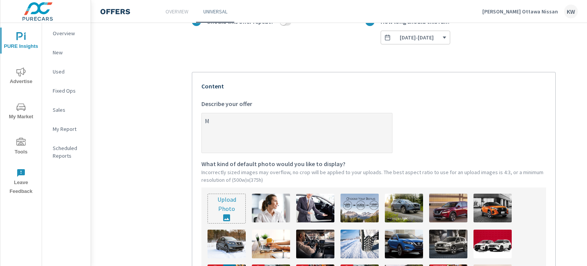
type textarea "x"
type textarea "Mye"
type textarea "x"
type textarea "Myer"
type textarea "x"
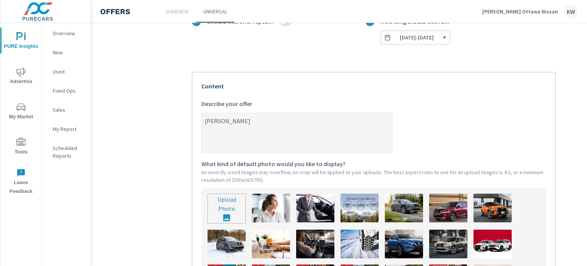
type textarea "Myers"
type textarea "x"
type textarea "Myers"
type textarea "x"
type textarea "Myers E"
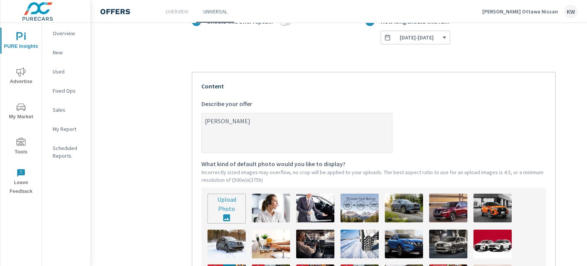
type textarea "x"
type textarea "Myers Ex"
type textarea "x"
type textarea "Myers Exc"
type textarea "x"
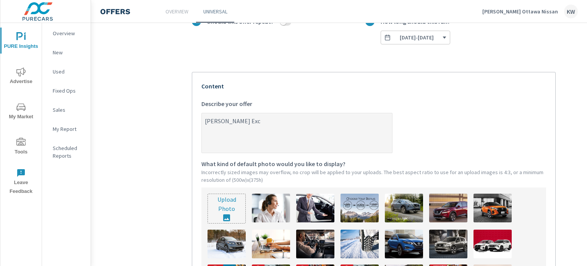
type textarea "Myers Excl"
type textarea "x"
type textarea "Myers Exclu"
type textarea "x"
type textarea "Myers Exclus"
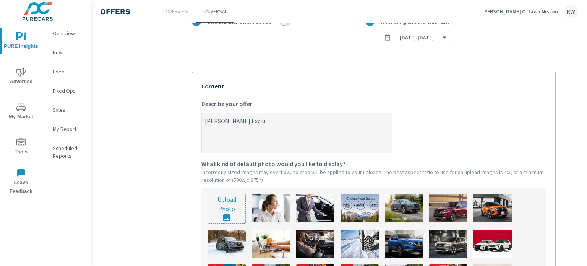
type textarea "x"
type textarea "Myers Exclusi"
type textarea "x"
type textarea "Myers Exclusiv"
type textarea "x"
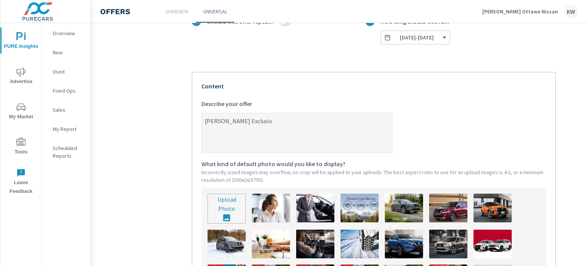
type textarea "Myers Exclusive"
type textarea "x"
type textarea "Myers Exclusive"
type textarea "x"
type textarea "Myers Exclusive -"
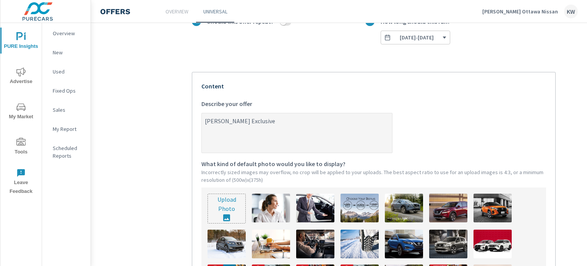
type textarea "x"
type textarea "Myers Exclusive -"
type textarea "x"
type textarea "Myers Exclusive - $"
type textarea "x"
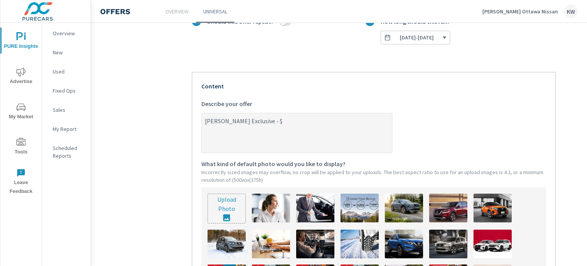
type textarea "Myers Exclusive - $5"
type textarea "x"
type textarea "Myers Exclusive - $50"
type textarea "x"
type textarea "Myers Exclusive - $500"
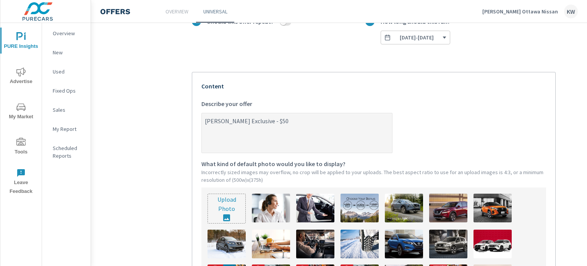
type textarea "x"
type textarea "Myers Exclusive - $500"
type textarea "x"
type textarea "Myers Exclusive - $500 w"
type textarea "x"
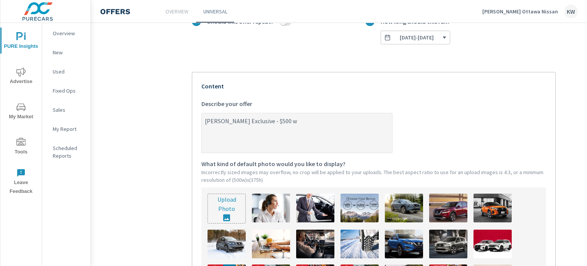
type textarea "Myers Exclusive - $500 wi"
type textarea "x"
type textarea "Myers Exclusive - $500 win"
type textarea "x"
type textarea "Myers Exclusive - $500 wint"
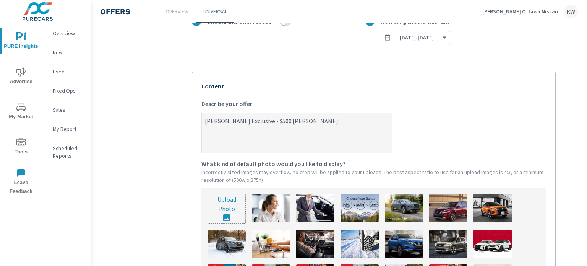
type textarea "x"
type textarea "Myers Exclusive - $500 winte"
type textarea "x"
type textarea "Myers Exclusive - $500 winter"
type textarea "x"
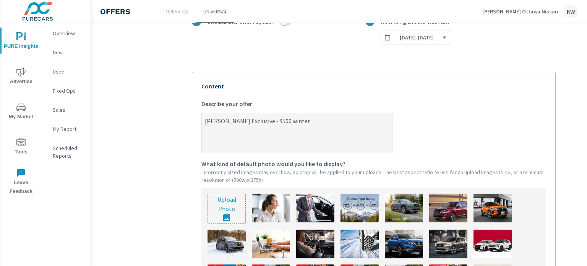
type textarea "Myers Exclusive - $500 winter"
type textarea "x"
type textarea "Myers Exclusive - $500 winter t"
type textarea "x"
type textarea "Myers Exclusive - $500 winter ti"
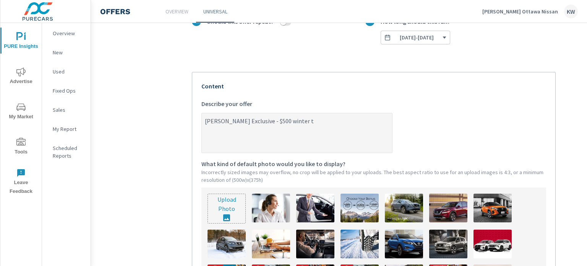
type textarea "x"
type textarea "Myers Exclusive - $500 winter tir"
type textarea "x"
type textarea "Myers Exclusive - $500 winter tire"
type textarea "x"
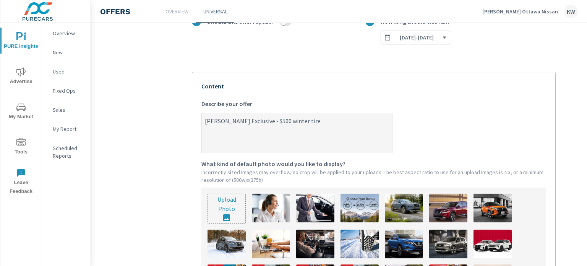
type textarea "Myers Exclusive - $500 winter tire"
type textarea "x"
type textarea "Myers Exclusive - $500 winter tire c"
type textarea "x"
type textarea "Myers Exclusive - $500 winter tire cr"
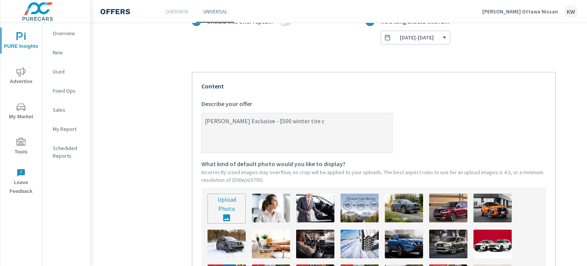
type textarea "x"
type textarea "Myers Exclusive - $500 winter tire cre"
type textarea "x"
type textarea "Myers Exclusive - $500 winter tire cred"
type textarea "x"
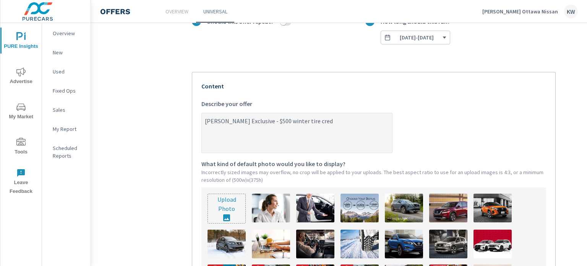
type textarea "Myers Exclusive - $500 winter tire credi"
type textarea "x"
type textarea "Myers Exclusive - $500 winter tire credit"
type textarea "x"
type textarea "Myers Exclusive - $500 winter tire credit"
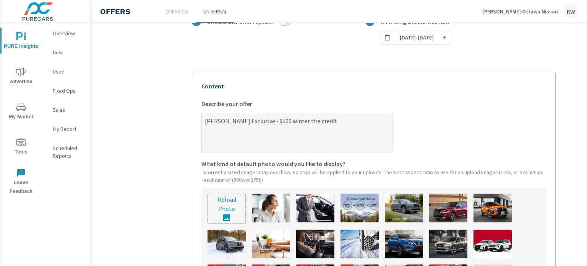
type textarea "x"
type textarea "Myers Exclusive - $500 winter tire credit o"
type textarea "x"
type textarea "Myers Exclusive - $500 winter tire credit on"
type textarea "x"
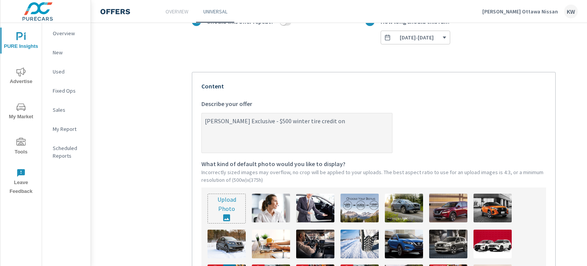
type textarea "Myers Exclusive - $500 winter tire credit on"
type textarea "x"
type textarea "Myers Exclusive - $500 winter tire credit on i"
type textarea "x"
type textarea "Myers Exclusive - $500 winter tire credit on in"
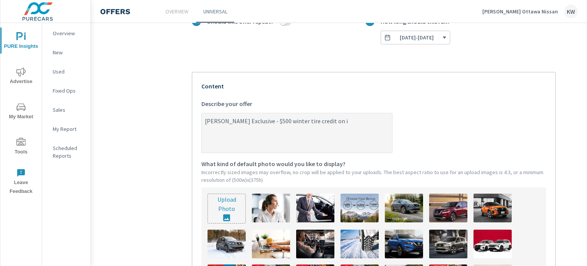
type textarea "x"
type textarea "Myers Exclusive - $500 winter tire credit on in-"
type textarea "x"
type textarea "Myers Exclusive - $500 winter tire credit on in-s"
type textarea "x"
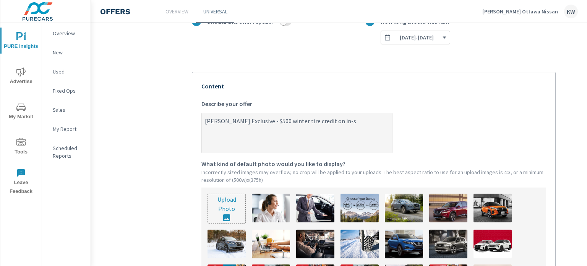
type textarea "Myers Exclusive - $500 winter tire credit on in-st"
type textarea "x"
type textarea "Myers Exclusive - $500 winter tire credit on in-sto"
type textarea "x"
type textarea "Myers Exclusive - $500 winter tire credit on in-stoc"
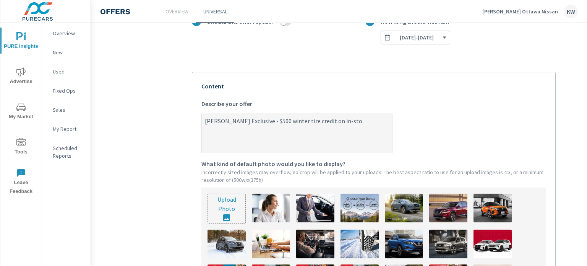
type textarea "x"
type textarea "Myers Exclusive - $500 winter tire credit on in-stock"
type textarea "x"
type textarea "Myers Exclusive - $500 winter tire credit on in-stock"
type textarea "x"
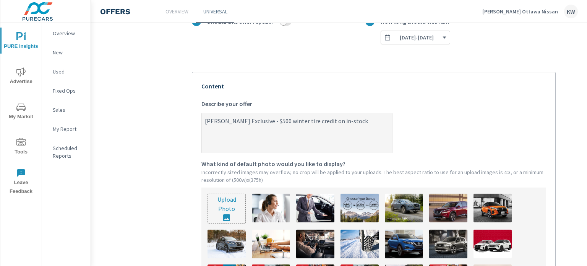
type textarea "Myers Exclusive - $500 winter tire credit on in-stock m"
type textarea "x"
type textarea "Myers Exclusive - $500 winter tire credit on in-stock mo"
type textarea "x"
type textarea "Myers Exclusive - $500 winter tire credit on in-stock mod"
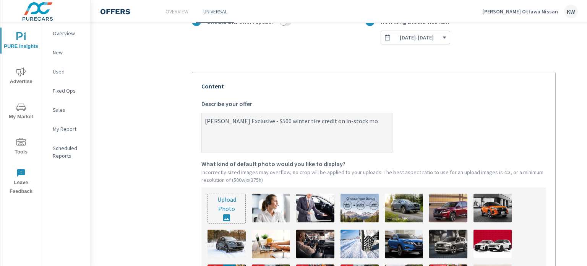
type textarea "x"
type textarea "Myers Exclusive - $500 winter tire credit on in-stock mode"
type textarea "x"
type textarea "Myers Exclusive - $500 winter tire credit on in-stock mod"
type textarea "x"
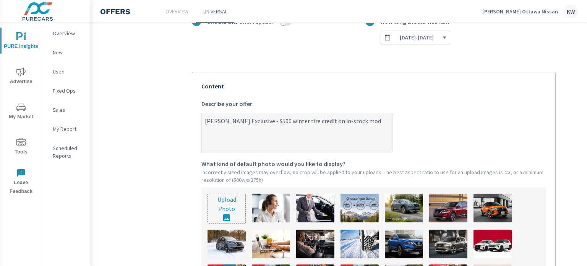
type textarea "Myers Exclusive - $500 winter tire credit on in-stock mo"
type textarea "x"
type textarea "Myers Exclusive - $500 winter tire credit on in-stock m"
type textarea "x"
type textarea "Myers Exclusive - $500 winter tire credit on in-stock"
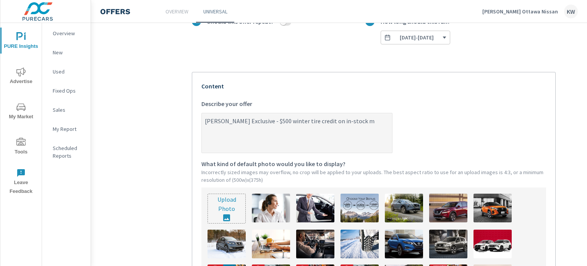
type textarea "x"
type textarea "Myers Exclusive - $500 winter tire credit on in-stock 2"
type textarea "x"
type textarea "Myers Exclusive - $500 winter tire credit on in-stock 20"
type textarea "x"
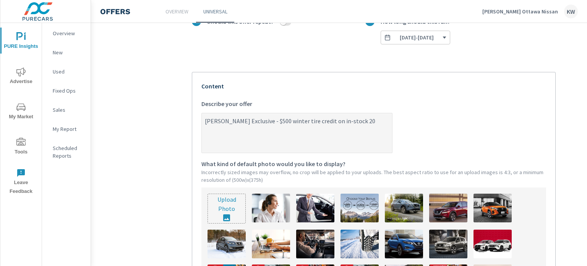
type textarea "Myers Exclusive - $500 winter tire credit on in-stock 202"
type textarea "x"
type textarea "Myers Exclusive - $500 winter tire credit on in-stock 2025"
type textarea "x"
type textarea "Myers Exclusive - $500 winter tire credit on in-stock 2025"
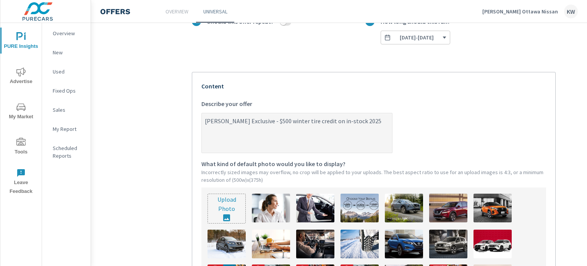
type textarea "x"
type textarea "Myers Exclusive - $500 winter tire credit on in-stock 2025 m"
type textarea "x"
type textarea "Myers Exclusive - $500 winter tire credit on in-stock 2025 mo"
type textarea "x"
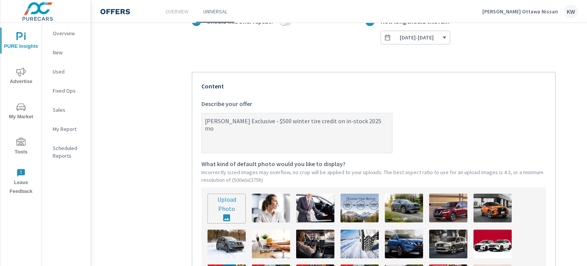
type textarea "Myers Exclusive - $500 winter tire credit on in-stock 2025 mod"
type textarea "x"
type textarea "Myers Exclusive - $500 winter tire credit on in-stock 2025 mode"
type textarea "x"
type textarea "Myers Exclusive - $500 winter tire credit on in-stock 2025 model"
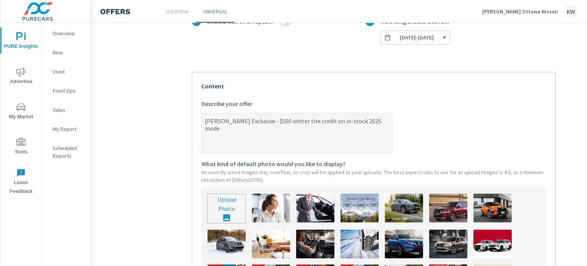
type textarea "x"
type textarea "[PERSON_NAME] Exclusive - $500 winter tire credit on in-stock 2025 models"
type textarea "x"
type textarea "Myers Exclusive - $500 winter tire credit on in-stock 2025 models."
type textarea "x"
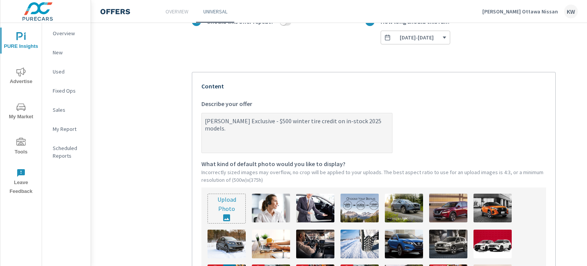
type textarea "[PERSON_NAME] Exclusive - $500 winter tire credit on in-stock 2025 models"
type textarea "x"
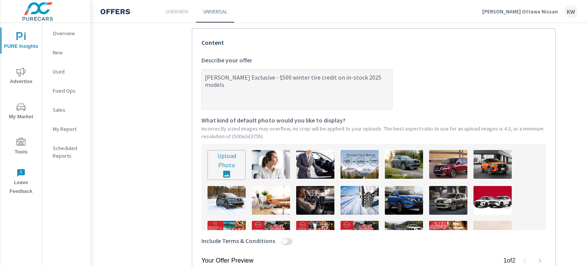
scroll to position [174, 0]
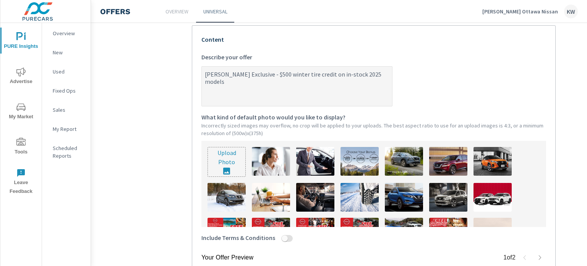
type textarea "[PERSON_NAME] Exclusive - $500 winter tire credit on in-stock 2025 models"
type textarea "x"
click at [225, 159] on input "file" at bounding box center [226, 161] width 37 height 29
type input "C:\fakepath\Nissan.png"
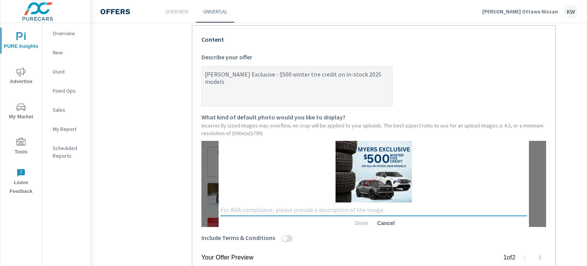
click at [252, 211] on textarea at bounding box center [374, 209] width 307 height 7
click at [221, 211] on textarea "ct 2025" at bounding box center [374, 209] width 307 height 7
type textarea "[DATE]"
click at [361, 222] on span "Done" at bounding box center [362, 223] width 18 height 7
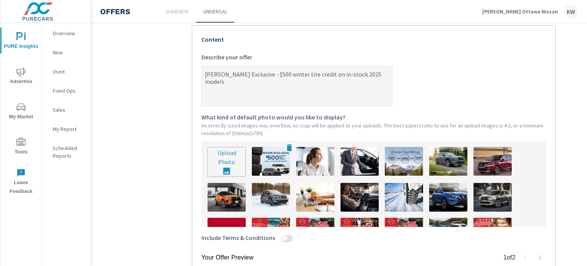
click at [281, 164] on img at bounding box center [271, 161] width 38 height 29
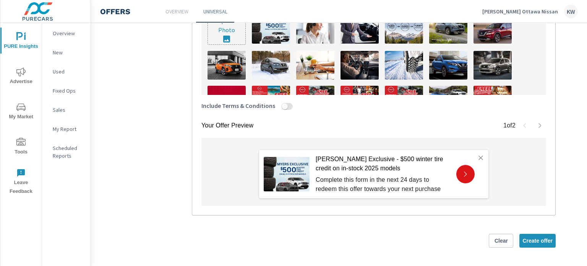
scroll to position [313, 0]
click at [540, 241] on button "Create offer" at bounding box center [538, 241] width 36 height 14
type textarea "x"
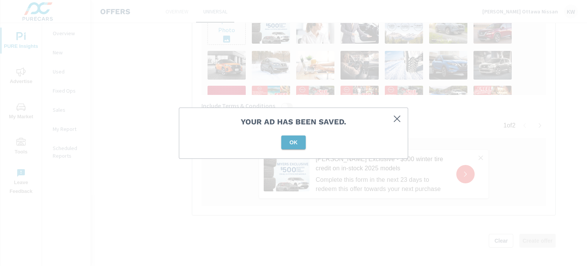
click at [298, 140] on span "OK" at bounding box center [294, 142] width 18 height 7
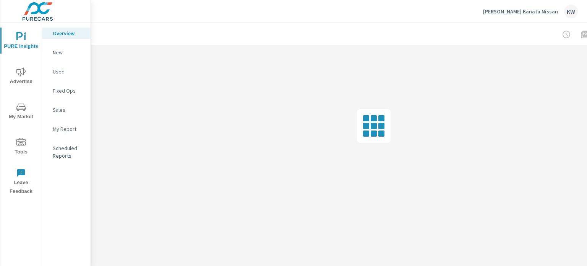
click at [23, 150] on span "Tools" at bounding box center [21, 147] width 37 height 19
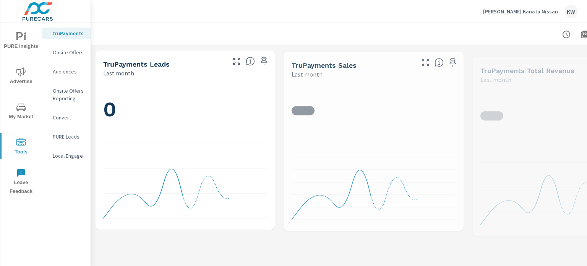
click at [75, 51] on p "Onsite Offers" at bounding box center [69, 53] width 32 height 8
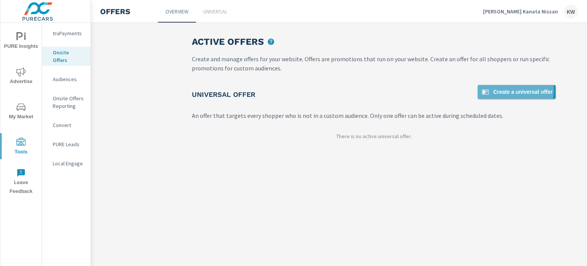
click at [509, 90] on span "Create a universal offer" at bounding box center [517, 91] width 72 height 9
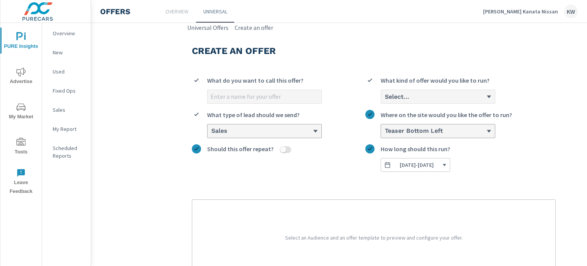
click at [257, 100] on input "What do you want to call this offer?" at bounding box center [265, 96] width 114 height 13
type input "[DATE]"
click at [413, 105] on div "[DATE] What do you want to call this offer? Select... What kind of offer would …" at bounding box center [374, 121] width 364 height 102
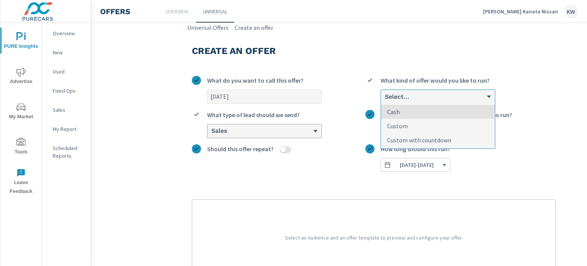
click at [410, 98] on h6 "Select..." at bounding box center [397, 97] width 24 height 8
click at [385, 98] on input "option Cash focused, 1 of 3. 3 results available. Use Up and Down to choose opt…" at bounding box center [384, 96] width 1 height 7
click at [407, 141] on p "Custom with countdown" at bounding box center [419, 139] width 64 height 9
click at [385, 100] on input "option Custom with countdown focused, 3 of 3. 3 results available. Use Up and D…" at bounding box center [384, 96] width 1 height 7
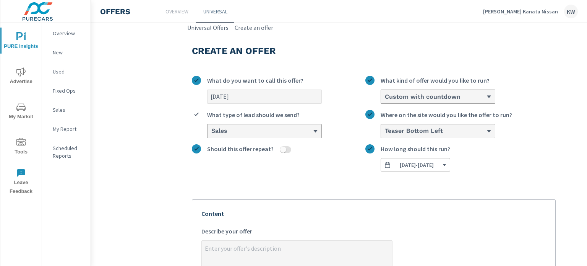
type textarea "x"
click at [251, 248] on textarea "x Describe your offer" at bounding box center [297, 261] width 190 height 38
paste textarea "[PERSON_NAME] Exclusive - $500 winter tire credit on in-stock 2025 models"
type textarea "[PERSON_NAME] Exclusive - $500 winter tire credit on in-stock 2025 models"
type textarea "x"
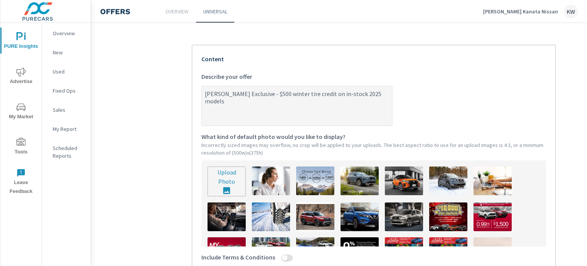
scroll to position [171, 0]
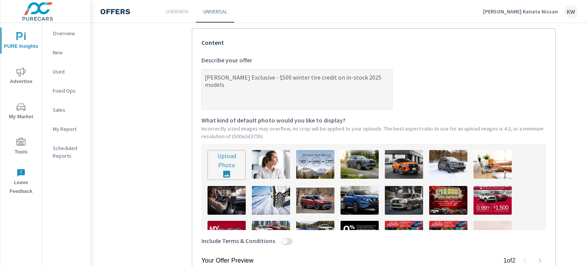
type textarea "[PERSON_NAME] Exclusive - $500 winter tire credit on in-stock 2025 models"
type textarea "x"
click at [227, 174] on input "file" at bounding box center [226, 164] width 37 height 29
type input "C:\fakepath\Nissan.png"
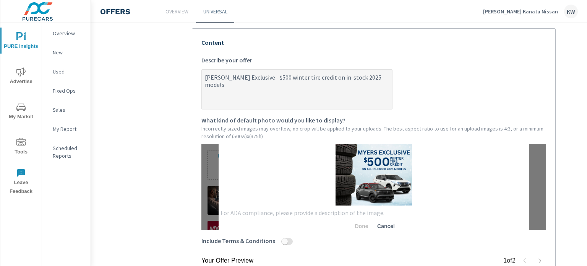
click at [263, 212] on textarea at bounding box center [374, 212] width 307 height 7
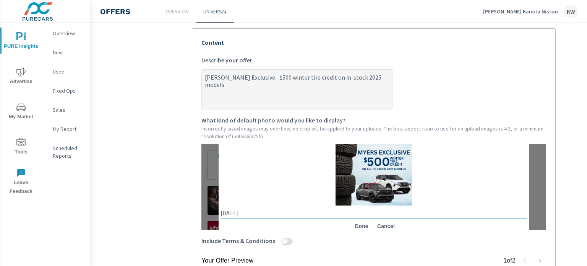
type textarea "[DATE]"
click at [361, 225] on span "Done" at bounding box center [362, 226] width 18 height 7
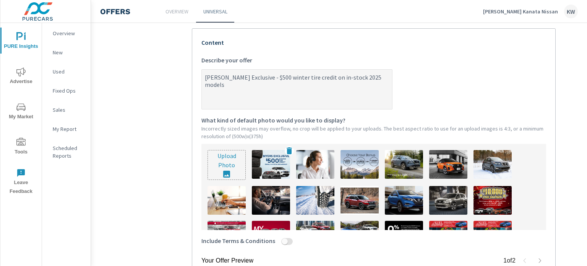
click at [266, 165] on img at bounding box center [271, 164] width 38 height 29
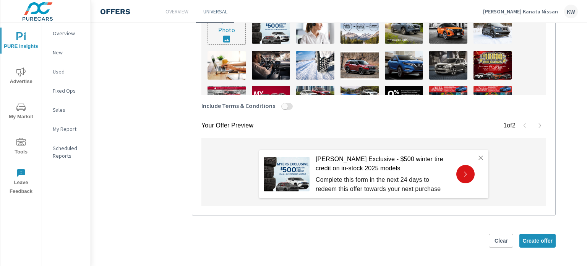
scroll to position [313, 0]
click at [530, 237] on span "Create offer" at bounding box center [538, 240] width 30 height 7
type textarea "x"
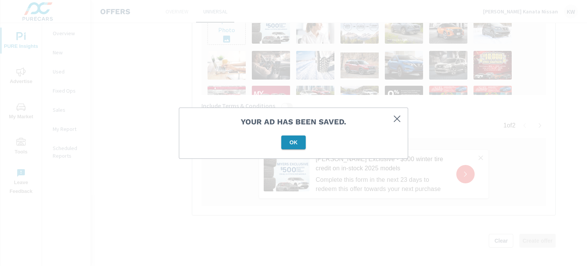
click at [299, 139] on span "OK" at bounding box center [294, 142] width 18 height 7
